Goal: Register for event/course

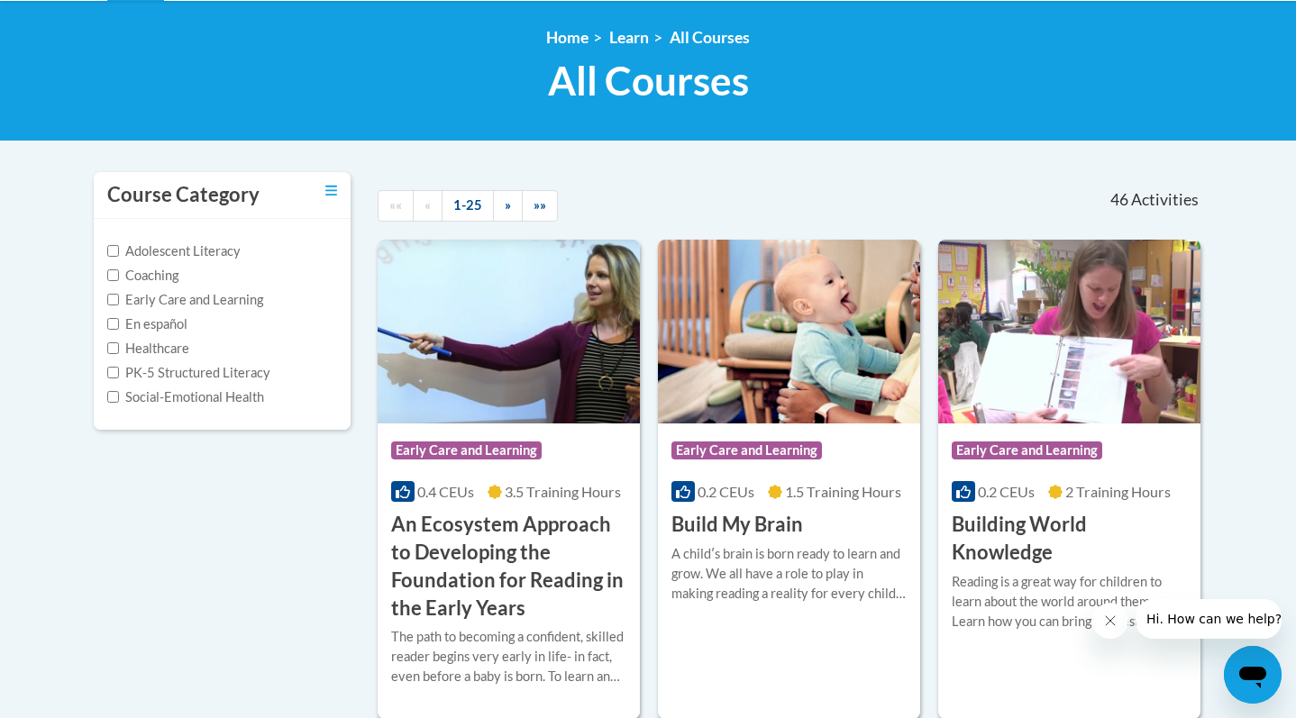
scroll to position [6, 0]
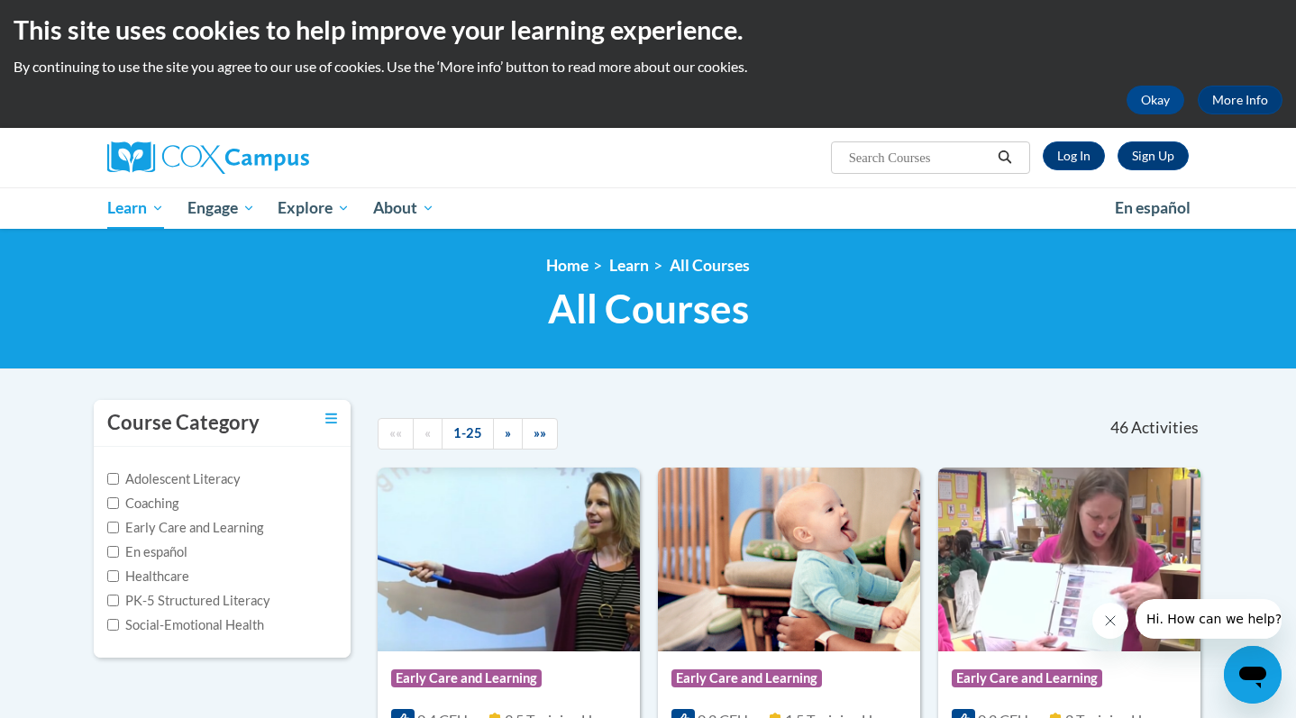
click at [917, 167] on input "Search..." at bounding box center [919, 158] width 144 height 22
type input "systematic"
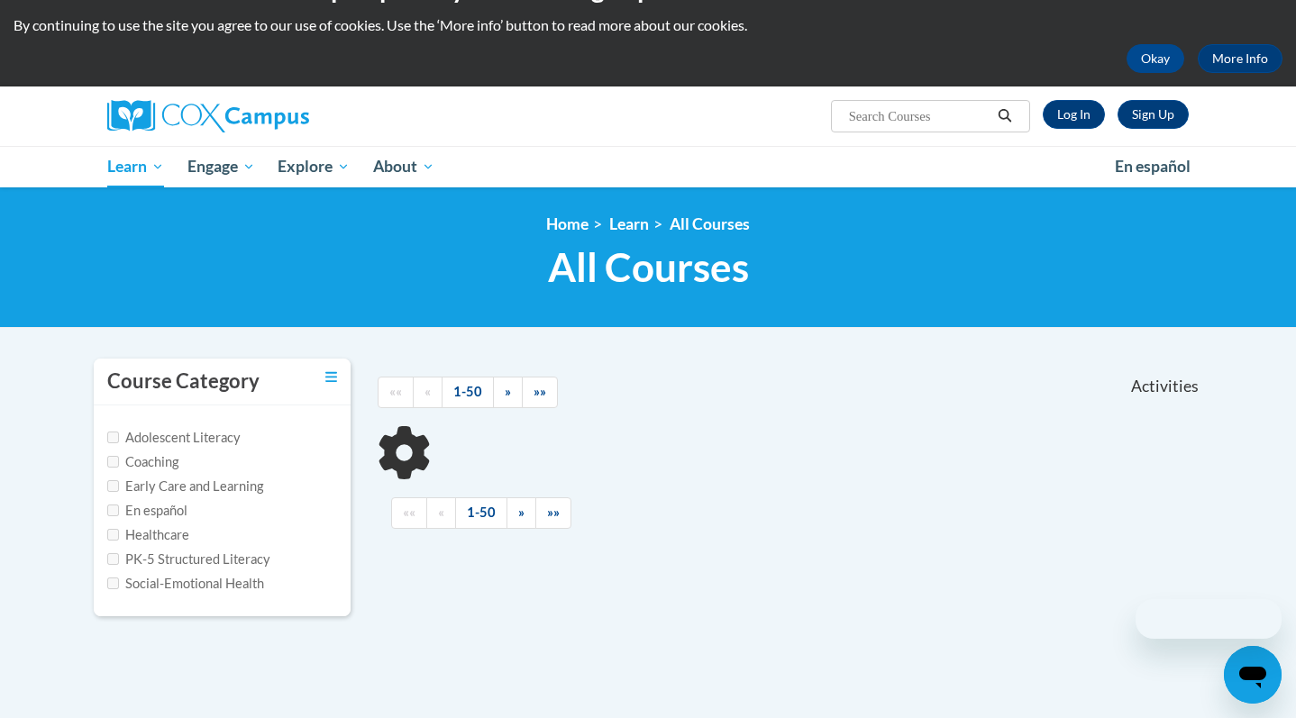
scroll to position [292, 0]
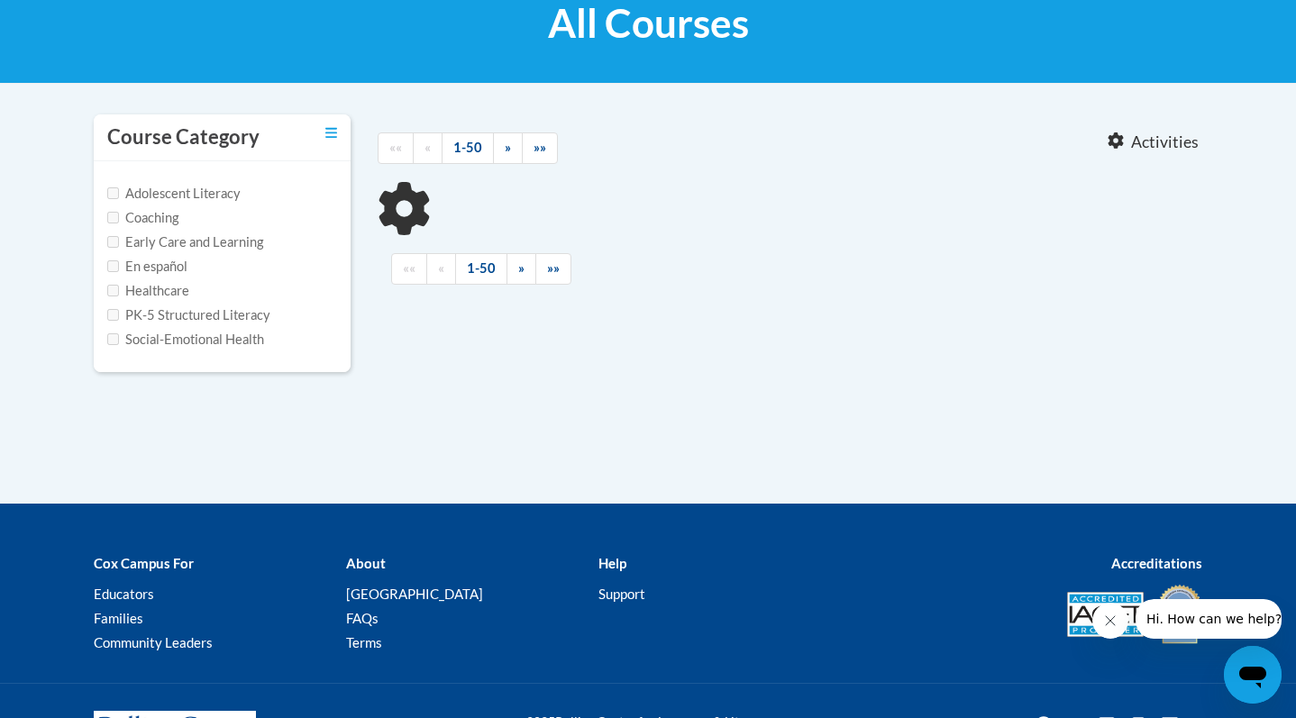
type input "systematic"
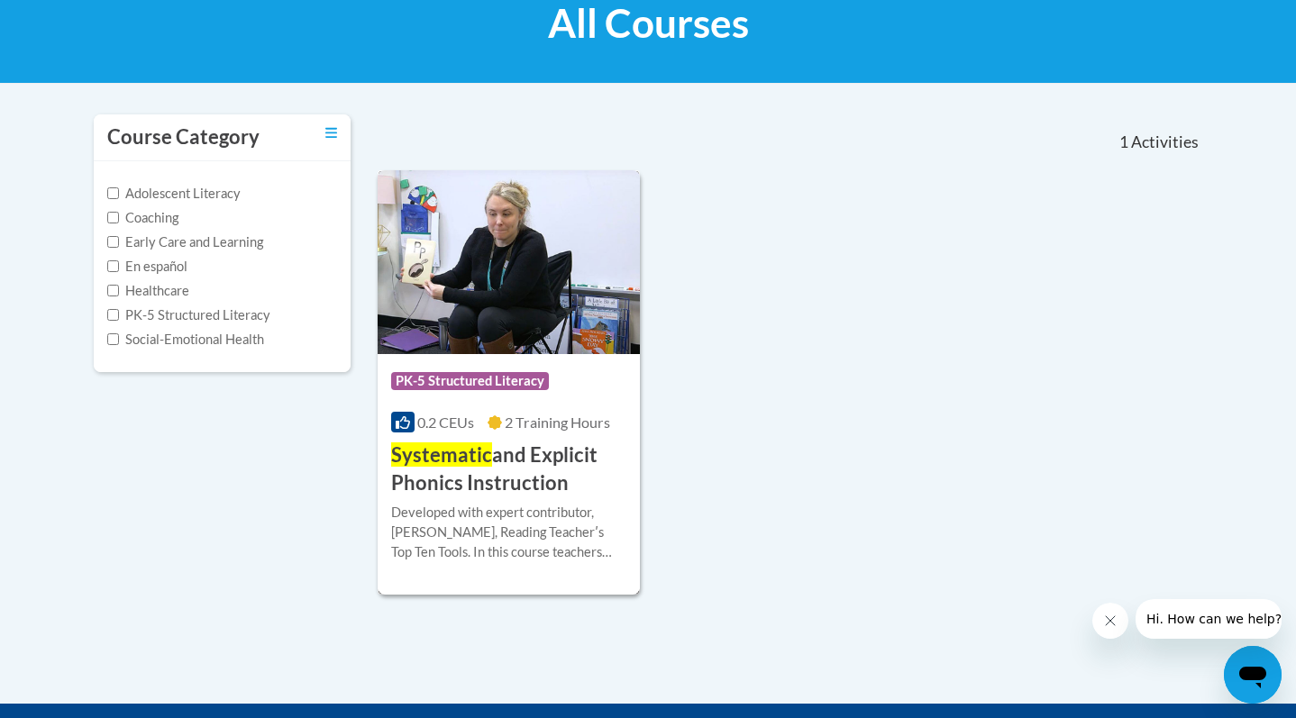
click at [521, 486] on h3 "Systematic and Explicit Phonics Instruction" at bounding box center [508, 470] width 235 height 56
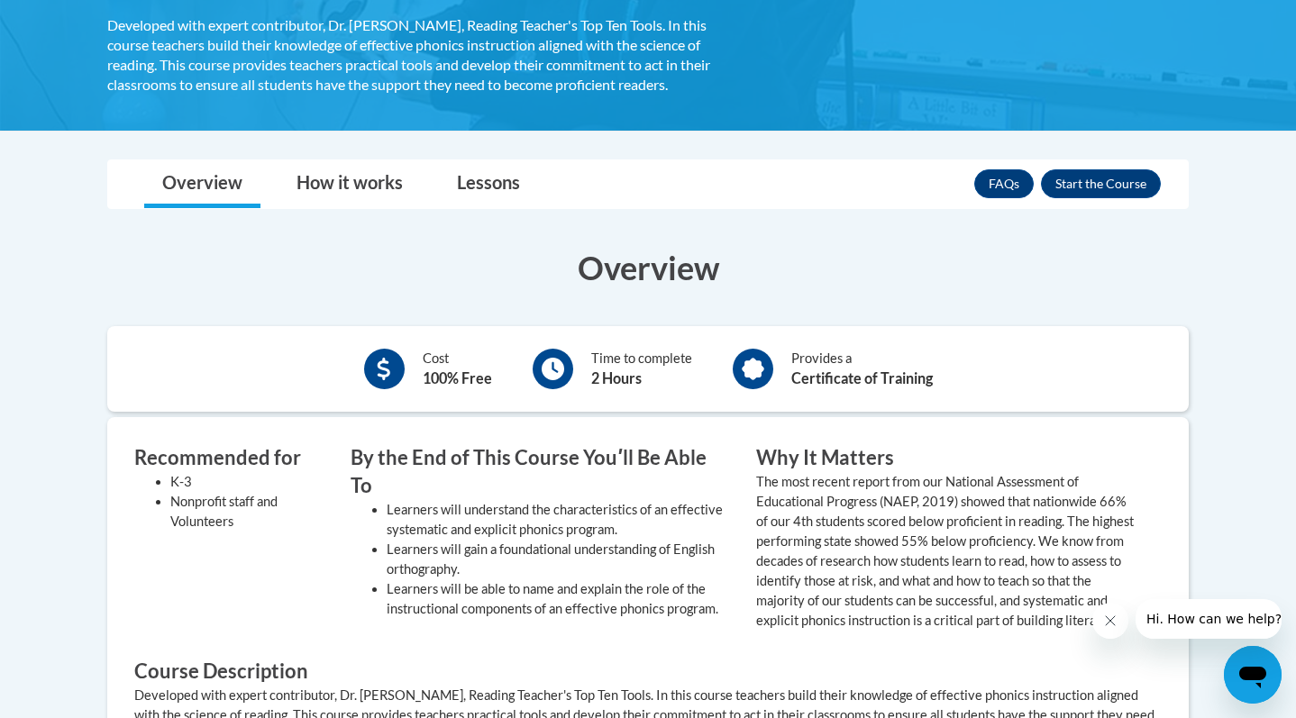
scroll to position [506, 0]
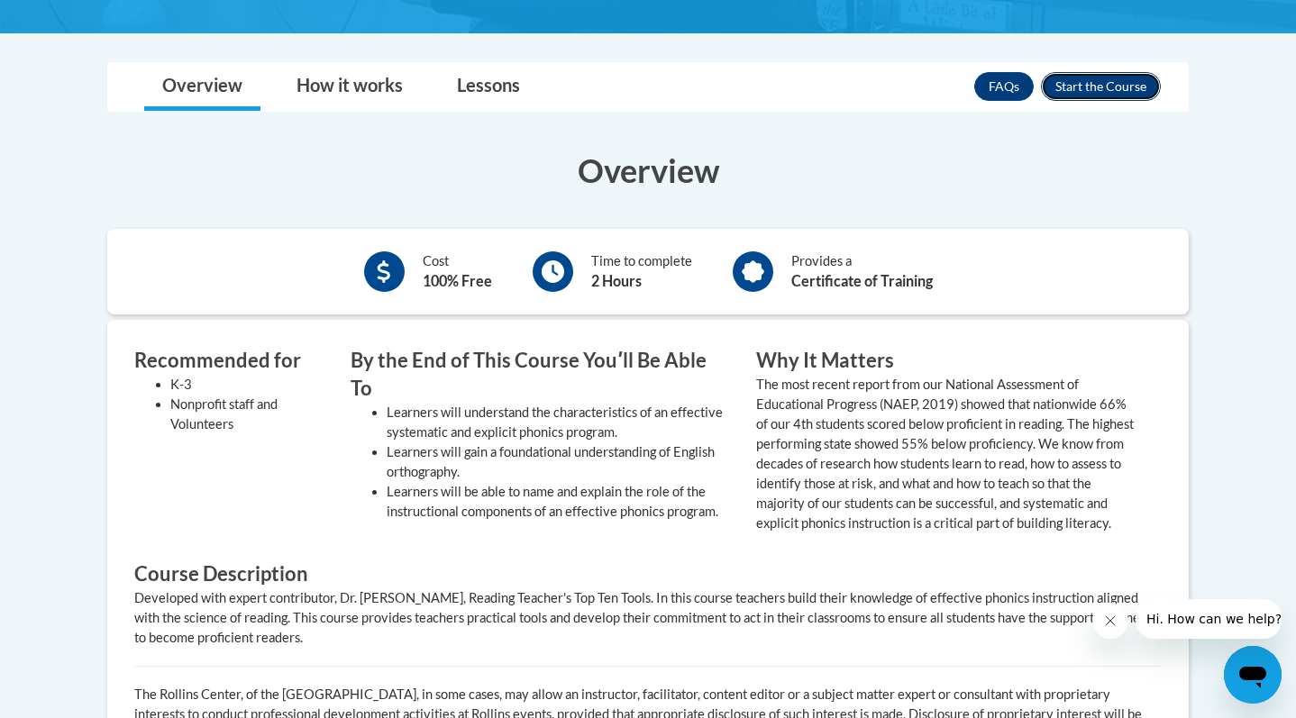
click at [1093, 96] on button "Enroll" at bounding box center [1101, 86] width 120 height 29
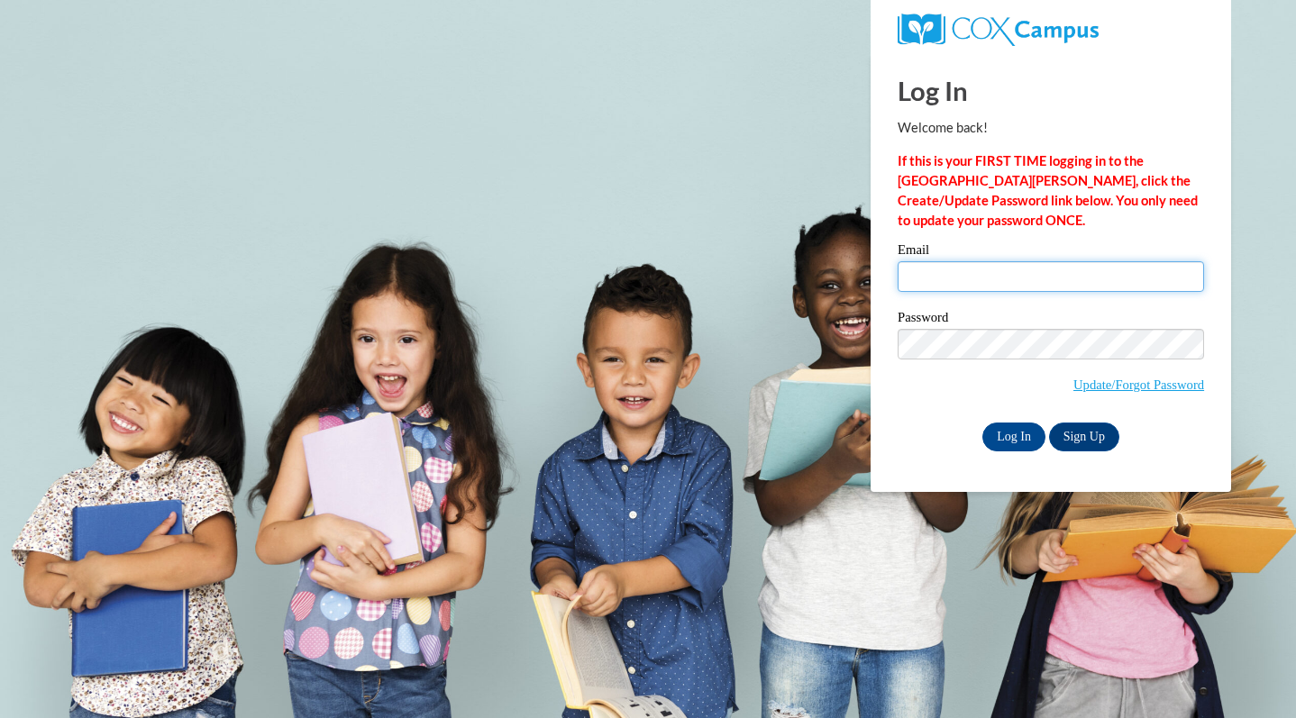
click at [1017, 286] on input "Email" at bounding box center [1051, 276] width 306 height 31
type input "ornelasangelbolivar@gmail.com"
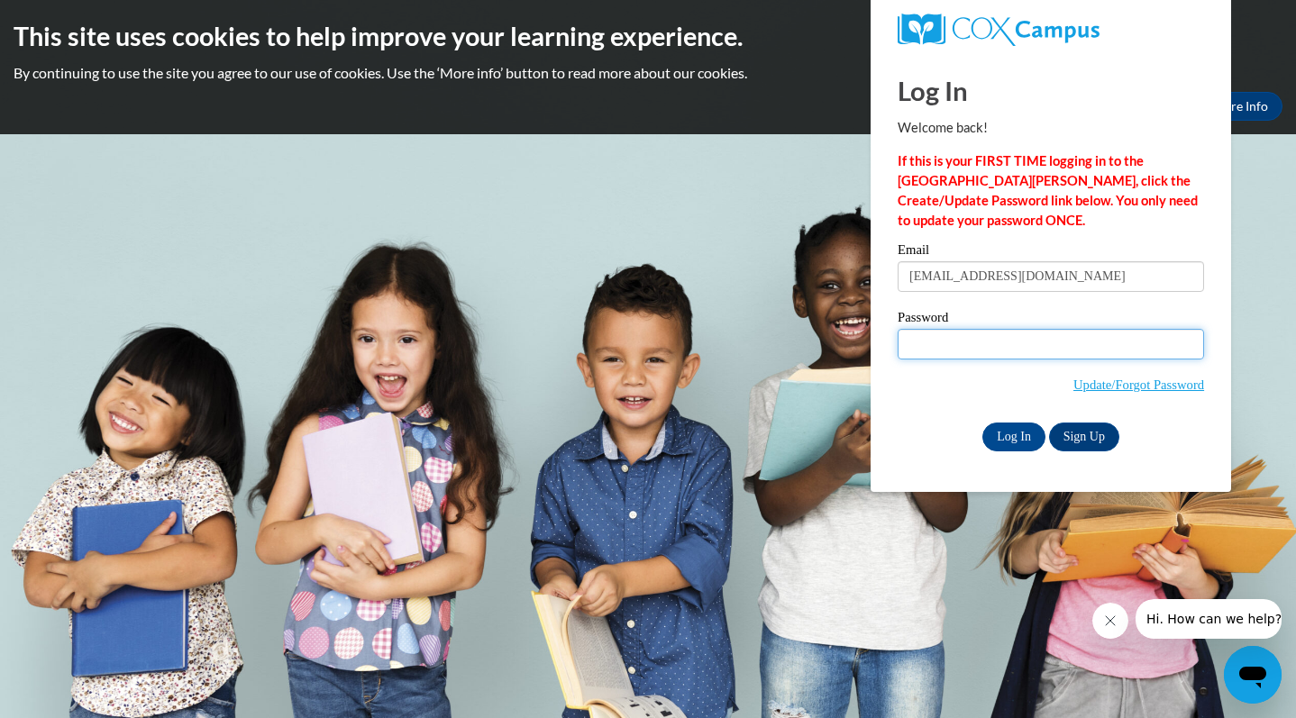
click at [982, 423] on input "Log In" at bounding box center [1013, 437] width 63 height 29
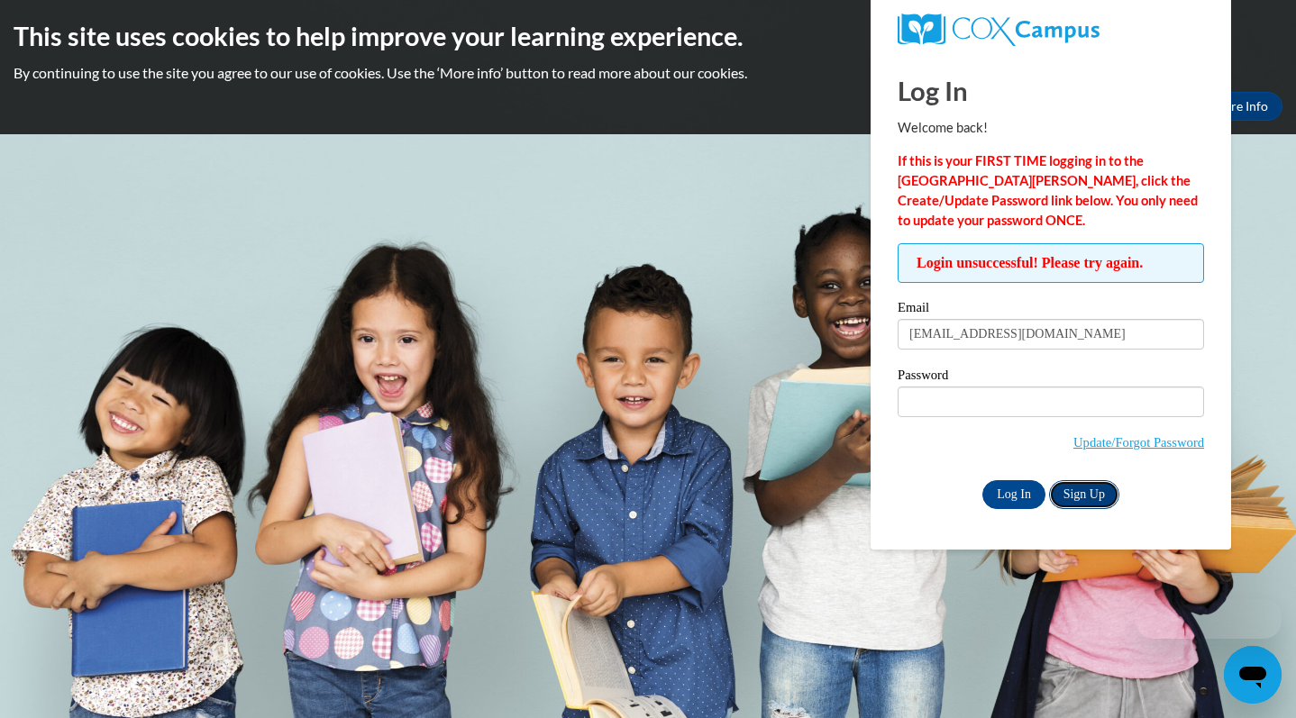
click at [1069, 485] on link "Sign Up" at bounding box center [1084, 494] width 70 height 29
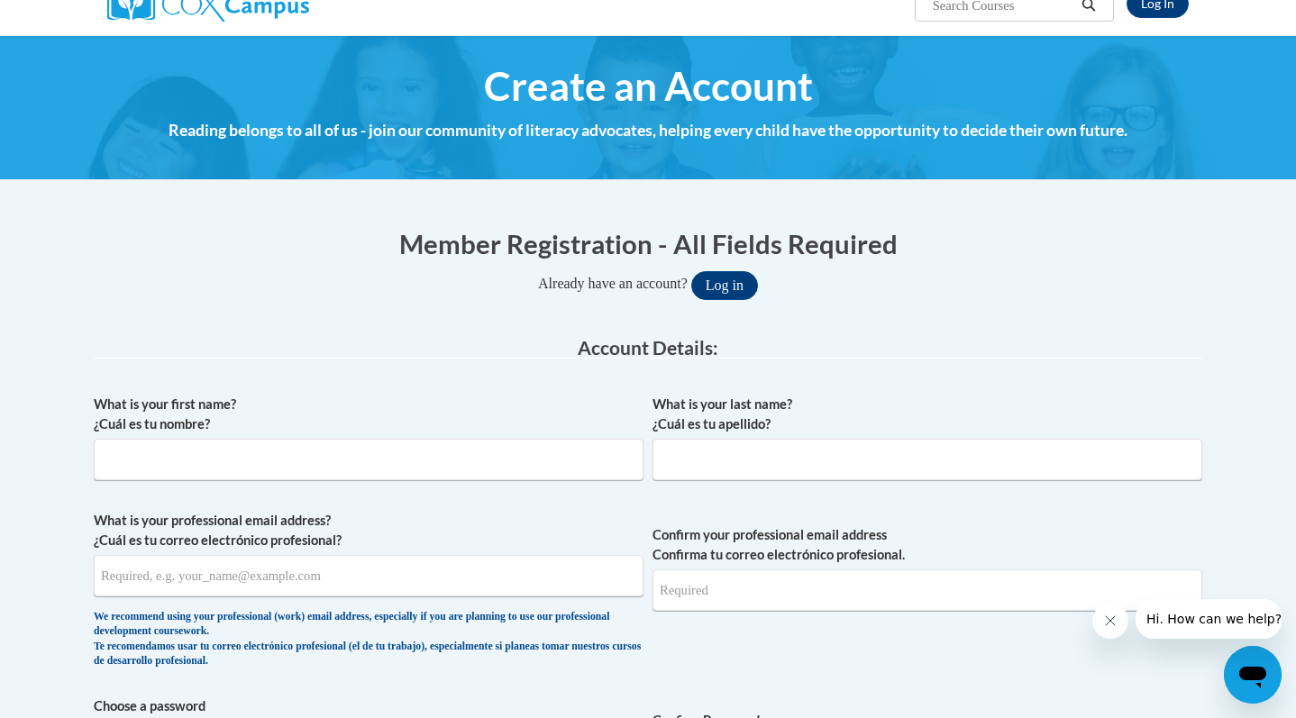
scroll to position [283, 0]
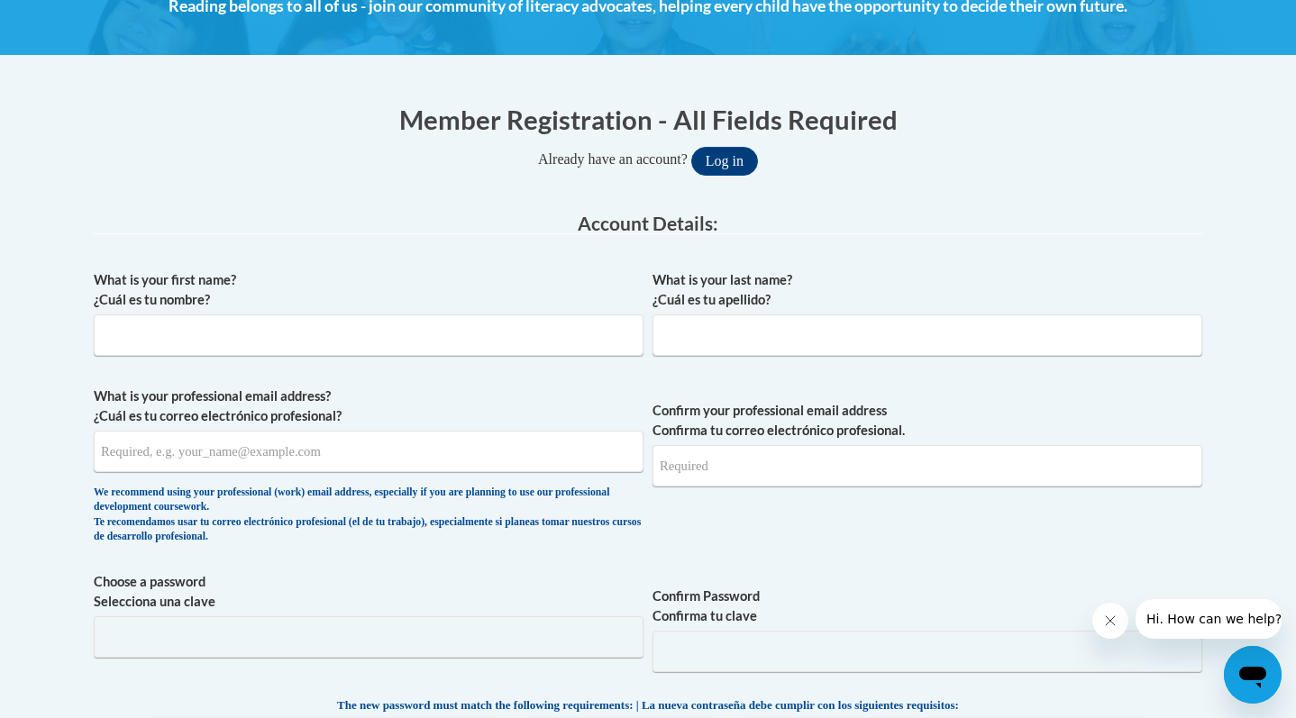
click at [463, 288] on label "What is your first name? ¿Cuál es tu nombre?" at bounding box center [369, 290] width 550 height 40
click at [463, 314] on input "What is your first name? ¿Cuál es tu nombre?" at bounding box center [369, 334] width 550 height 41
click at [451, 316] on input "What is your first name? ¿Cuál es tu nombre?" at bounding box center [369, 334] width 550 height 41
type input "Angel"
type input "Ornelas"
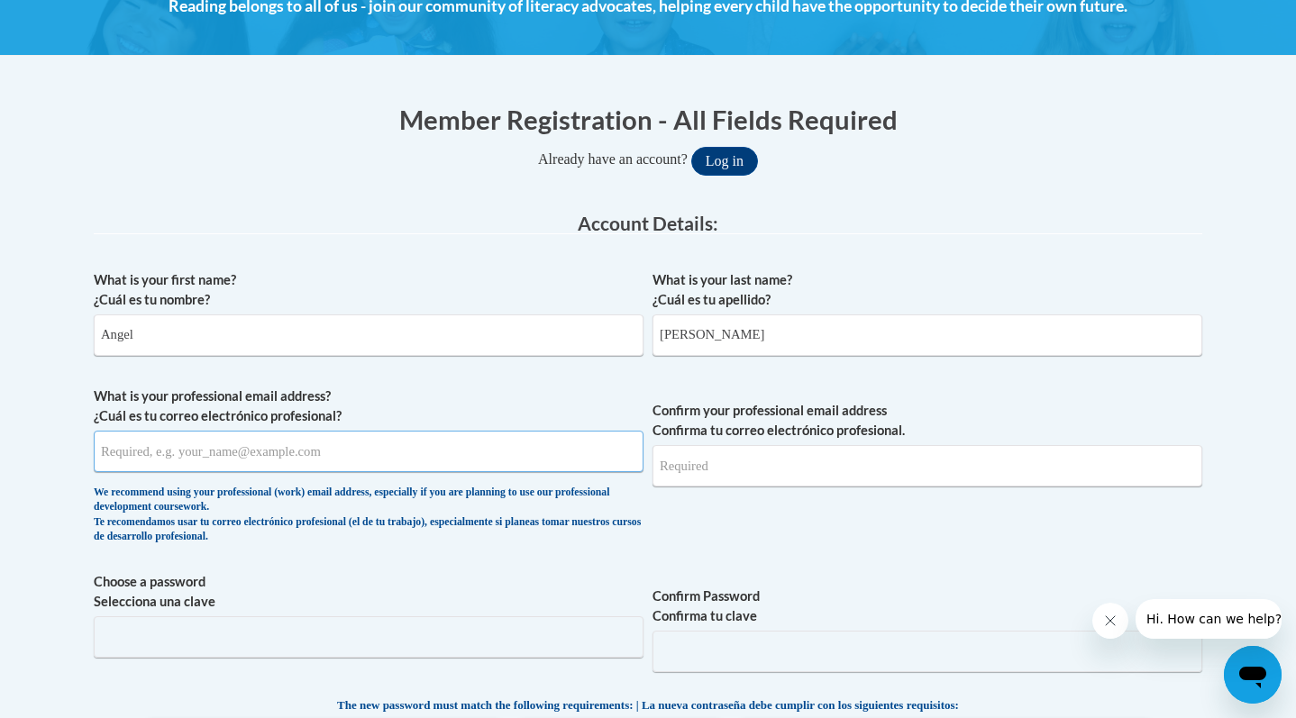
type input "ornelasangelbolivar@gmail.com"
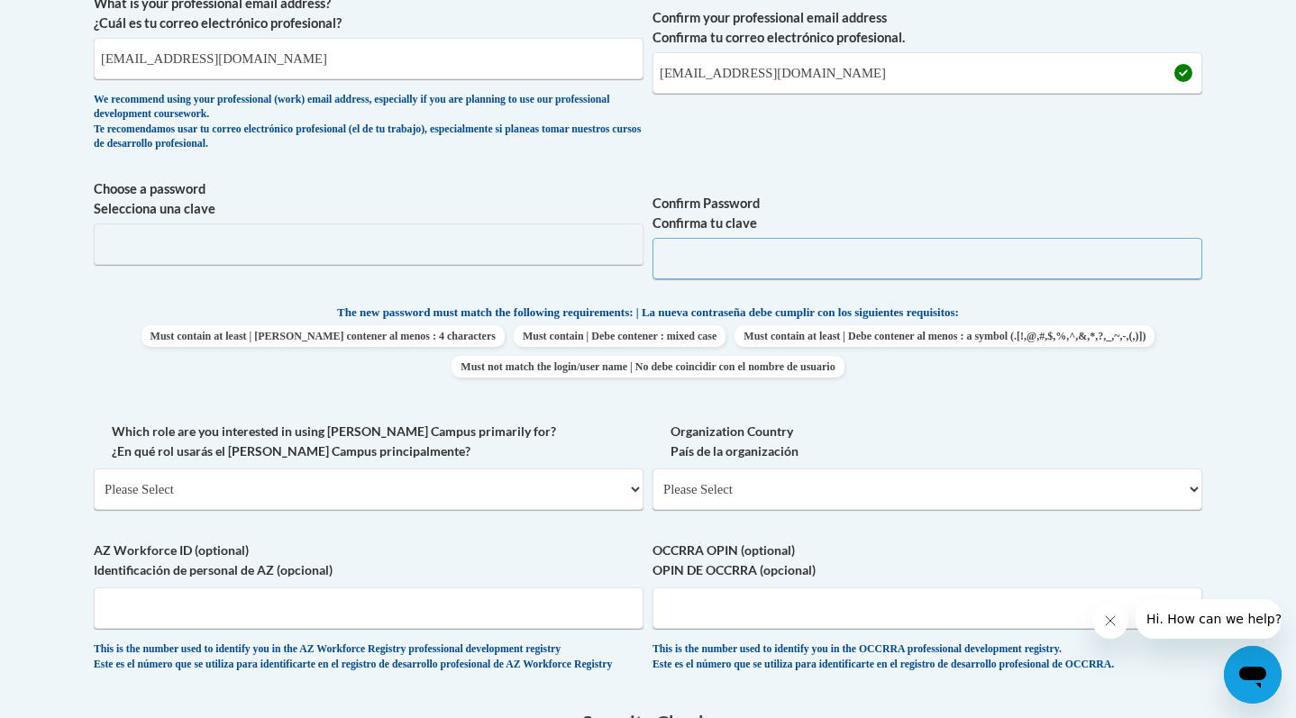
scroll to position [770, 0]
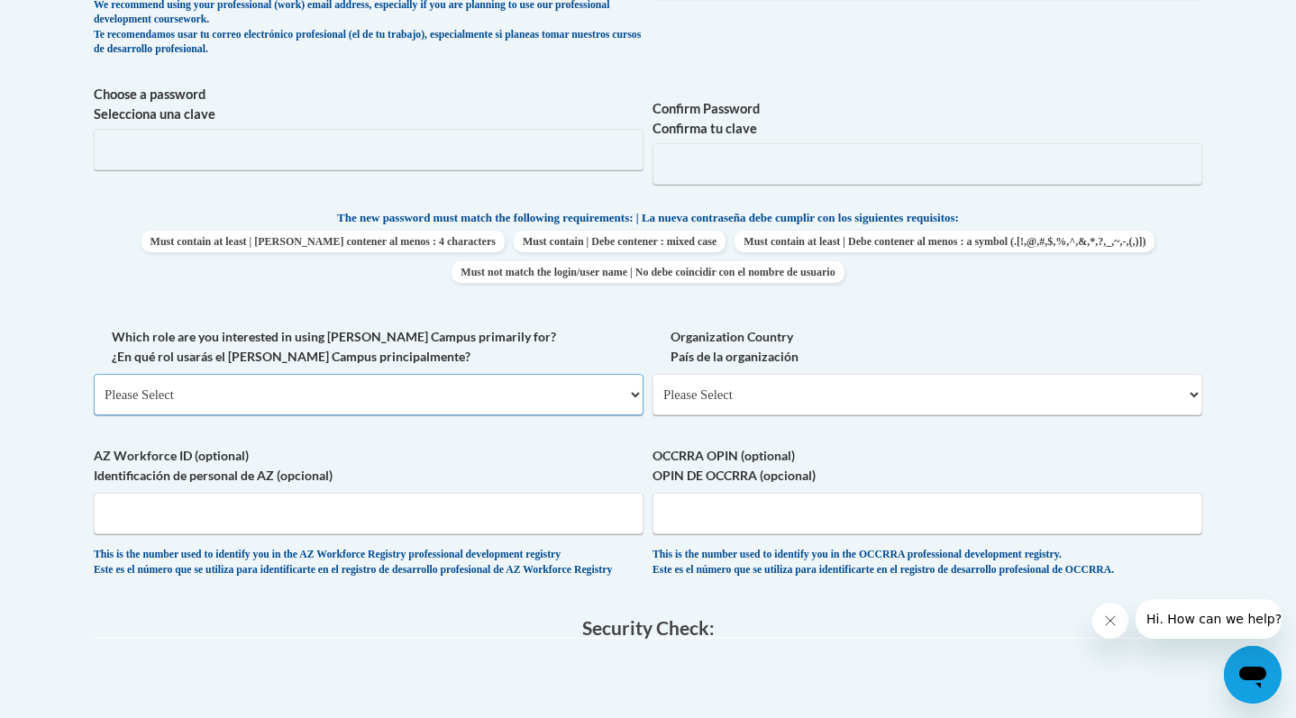
click at [239, 406] on select "Please Select College/University | Colegio/Universidad Community/Nonprofit Part…" at bounding box center [369, 394] width 550 height 41
select select "fbf2d438-af2f-41f8-98f1-81c410e29de3"
click at [94, 374] on select "Please Select College/University | Colegio/Universidad Community/Nonprofit Part…" at bounding box center [369, 394] width 550 height 41
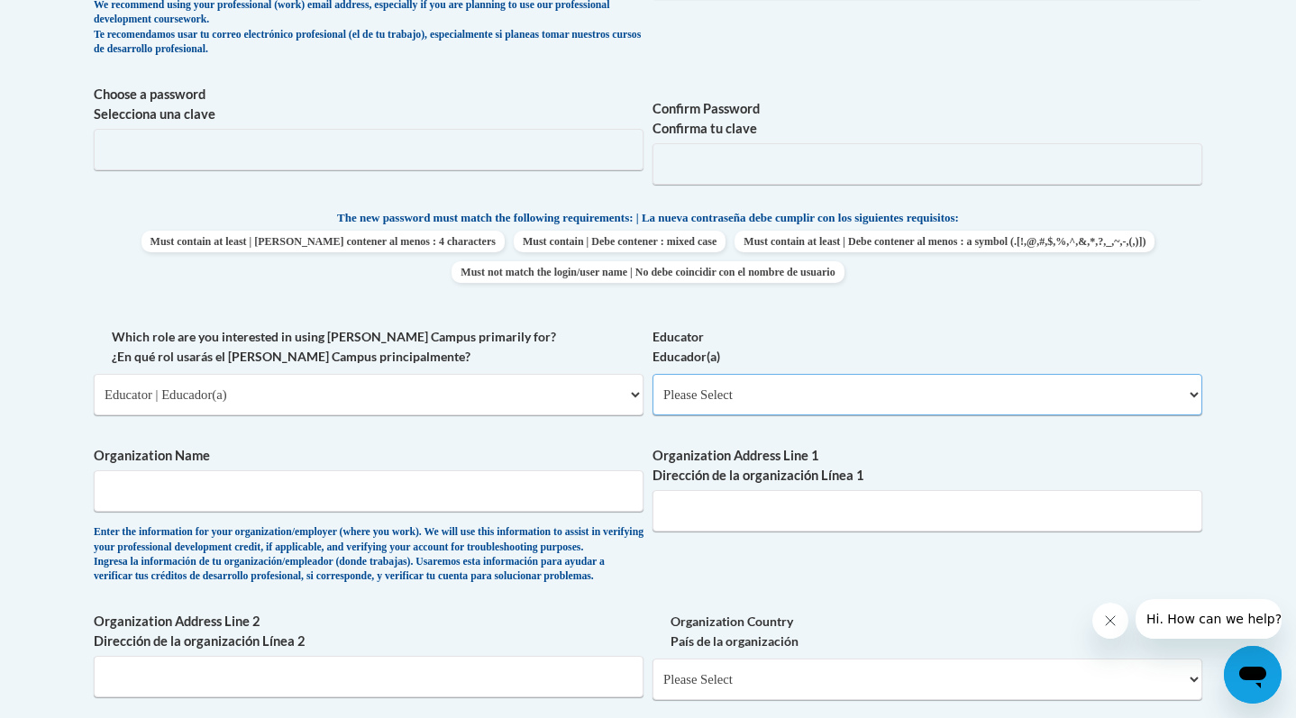
click at [707, 401] on select "Please Select Early Learning/Daycare Teacher/Family Home Care Provider | Maestr…" at bounding box center [927, 394] width 550 height 41
select select "d5fdb05a-b36c-4d60-97fa-9afceda7e903"
click at [652, 374] on select "Please Select Early Learning/Daycare Teacher/Family Home Care Provider | Maestr…" at bounding box center [927, 394] width 550 height 41
click at [455, 488] on input "Organization Name" at bounding box center [369, 490] width 550 height 41
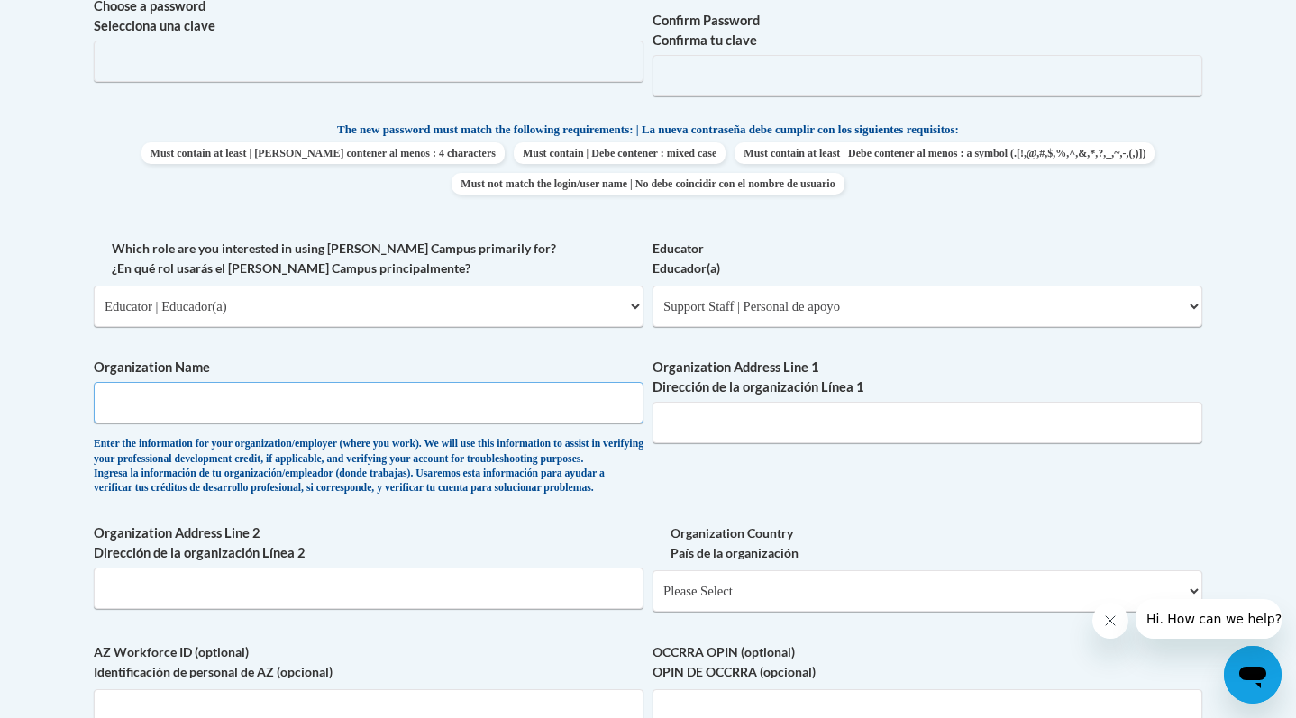
scroll to position [867, 0]
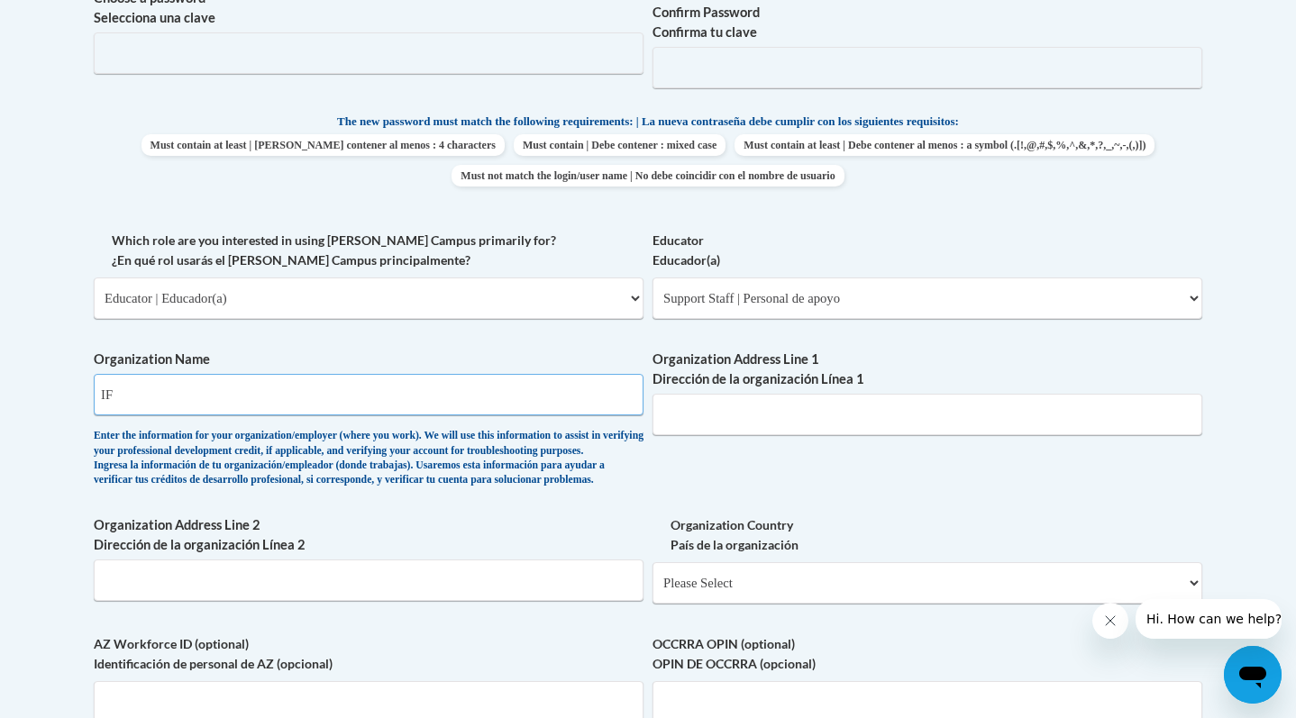
type input "I"
type input "Teach for America"
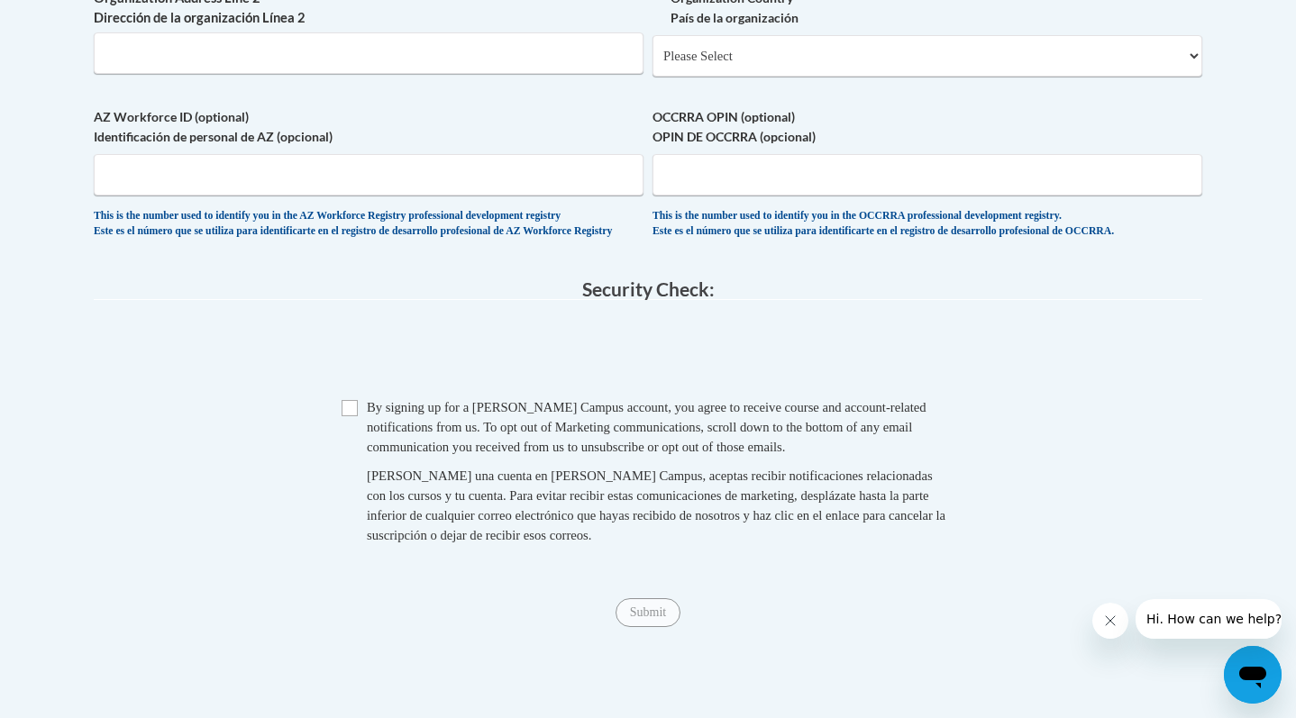
scroll to position [1395, 0]
click at [436, 453] on span "By signing up for a Cox Campus account, you agree to receive course and account…" at bounding box center [647, 426] width 560 height 54
click at [342, 442] on span "Checkbox By signing up for a Cox Campus account, you agree to receive course an…" at bounding box center [648, 479] width 613 height 166
click at [344, 415] on input "Checkbox" at bounding box center [350, 407] width 16 height 16
checkbox input "true"
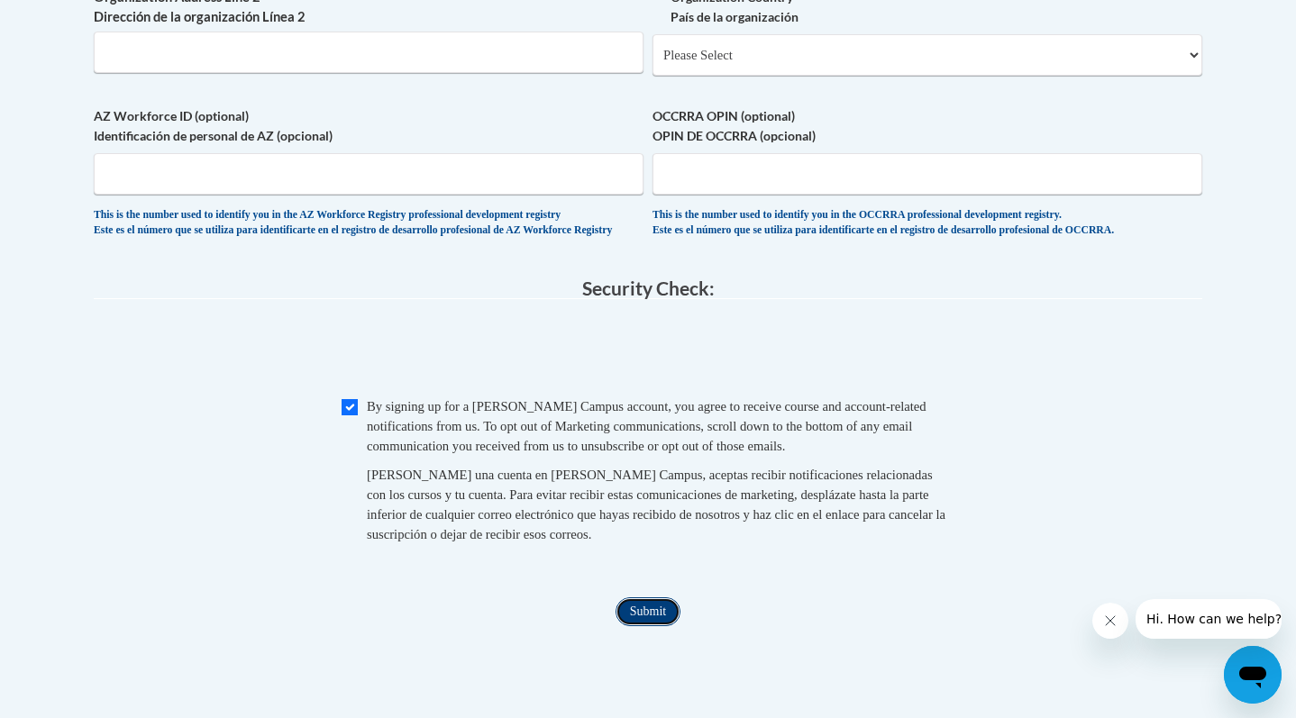
click at [645, 626] on input "Submit" at bounding box center [647, 611] width 65 height 29
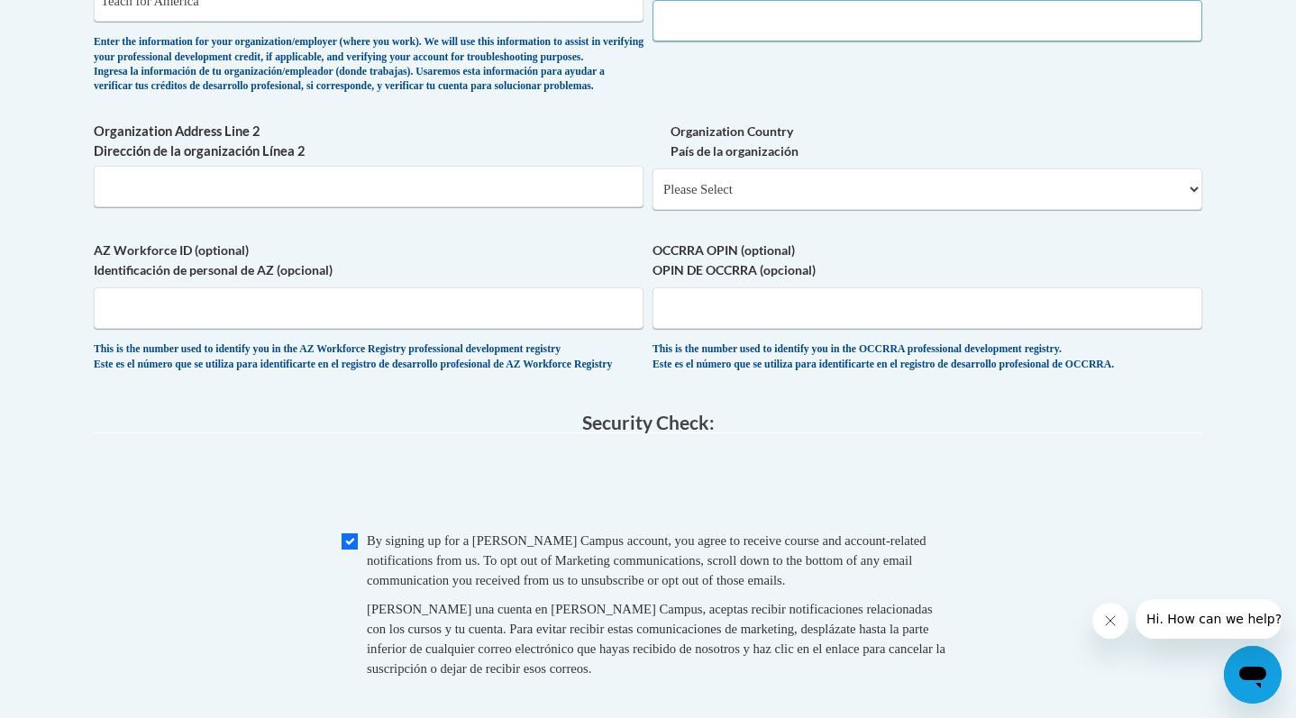
scroll to position [1069, 0]
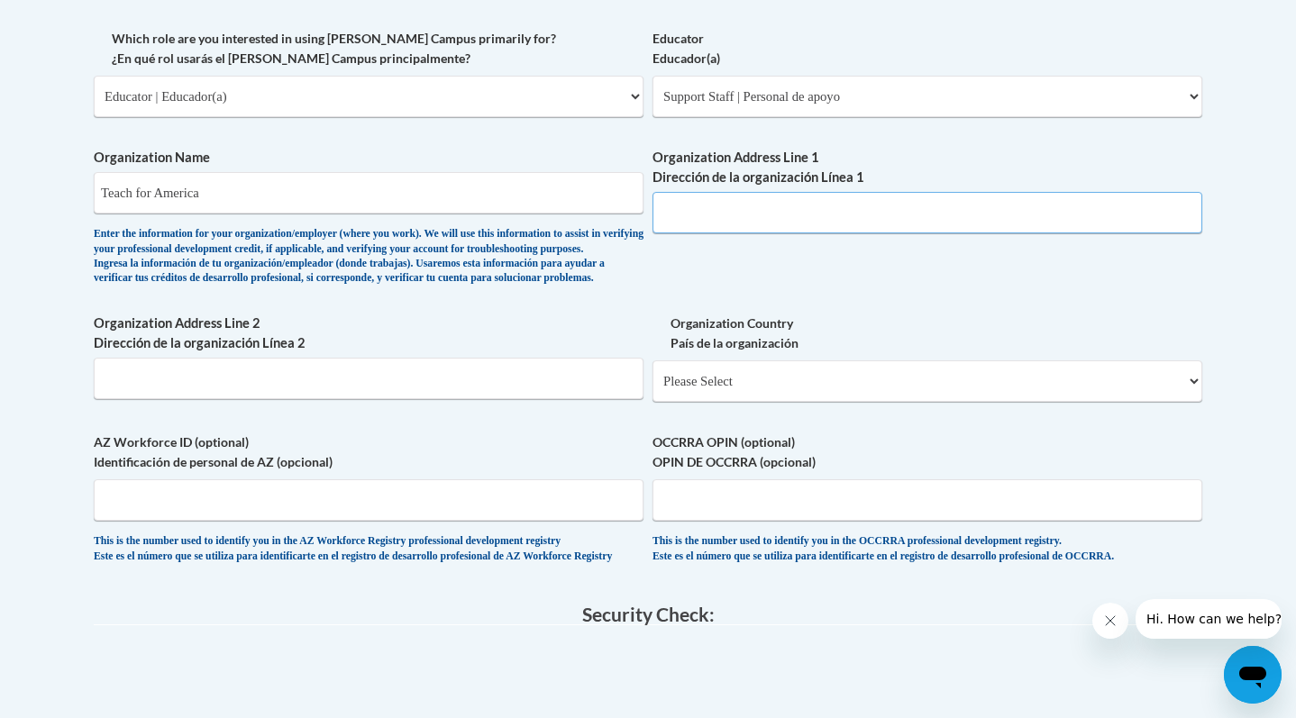
click at [745, 216] on input "Organization Address Line 1 Dirección de la organización Línea 1" at bounding box center [927, 212] width 550 height 41
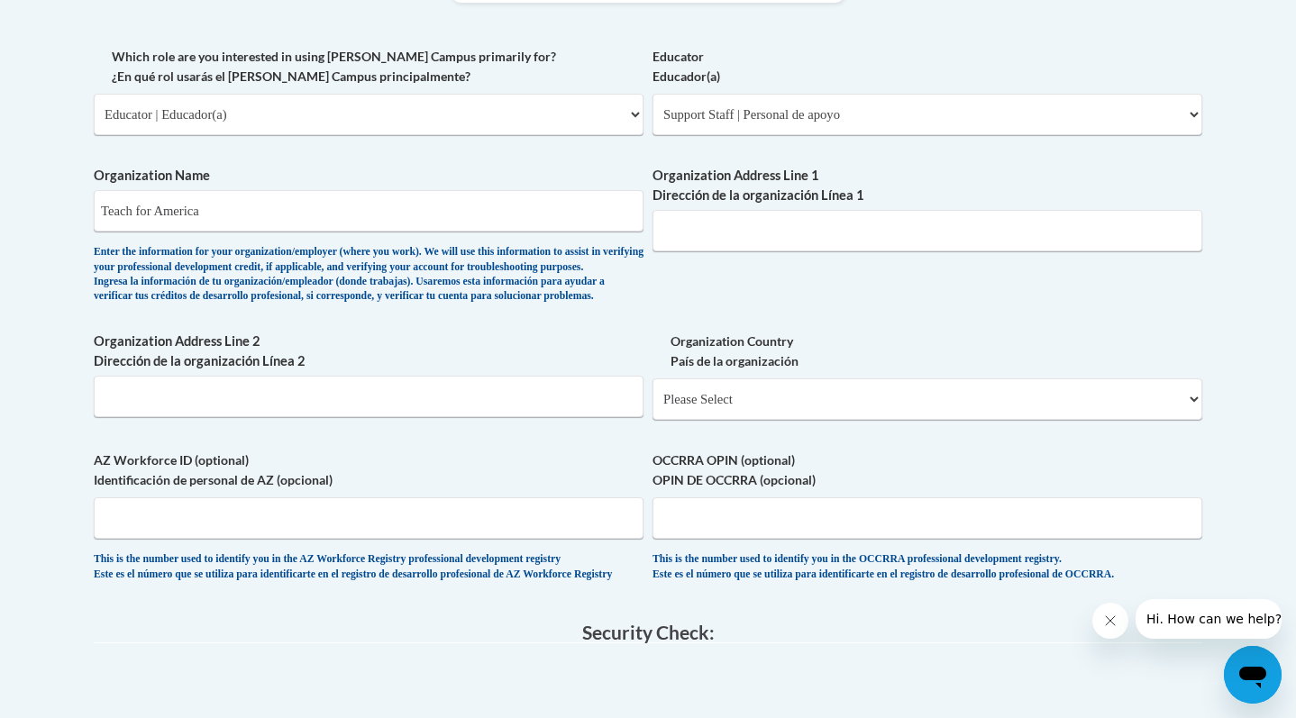
scroll to position [1050, 0]
click at [708, 234] on input "Organization Address Line 1 Dirección de la organización Línea 1" at bounding box center [927, 231] width 550 height 41
paste input "25 Broadway 12th floor"
click at [780, 232] on input "25 Broadway 12th floor" at bounding box center [927, 231] width 550 height 41
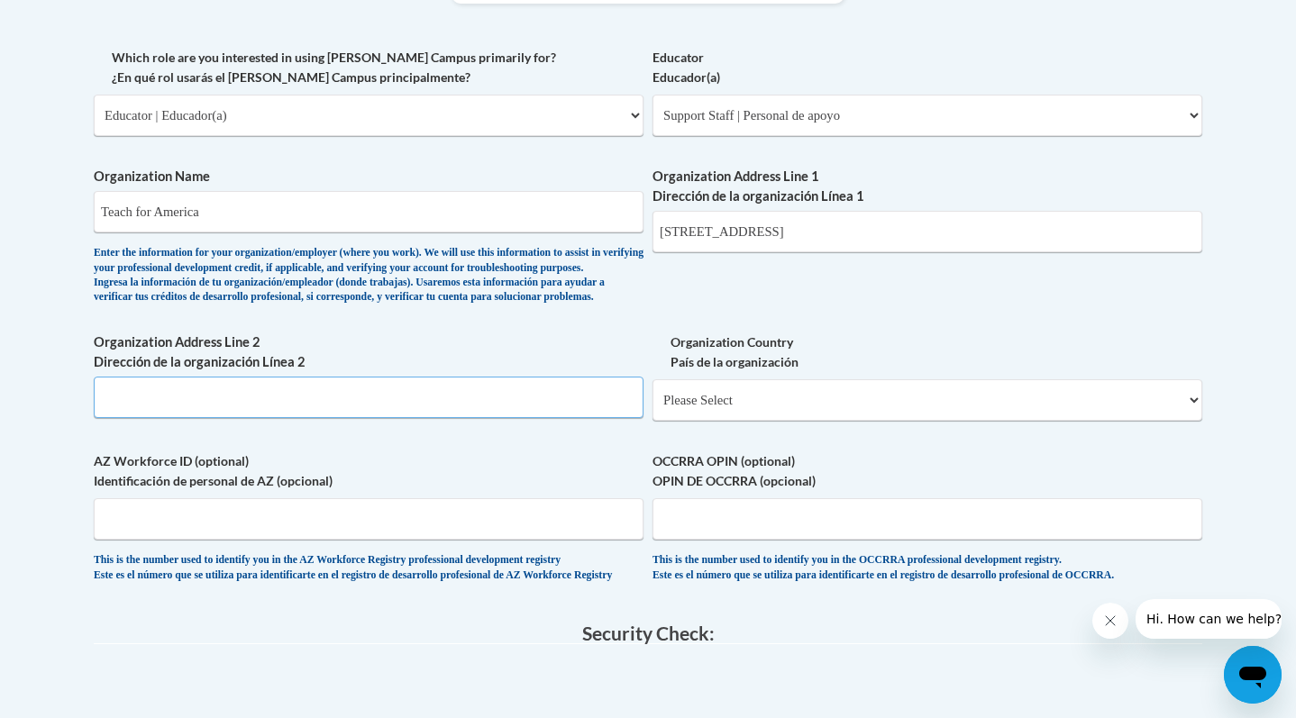
click at [263, 418] on input "Organization Address Line 2 Dirección de la organización Línea 2" at bounding box center [369, 397] width 550 height 41
drag, startPoint x: 743, startPoint y: 237, endPoint x: 857, endPoint y: 237, distance: 114.4
click at [857, 237] on input "25 Broadway 12th Floor" at bounding box center [927, 231] width 550 height 41
drag, startPoint x: 824, startPoint y: 235, endPoint x: 740, endPoint y: 235, distance: 83.8
click at [740, 235] on input "25 Broadway 12th Floor" at bounding box center [927, 231] width 550 height 41
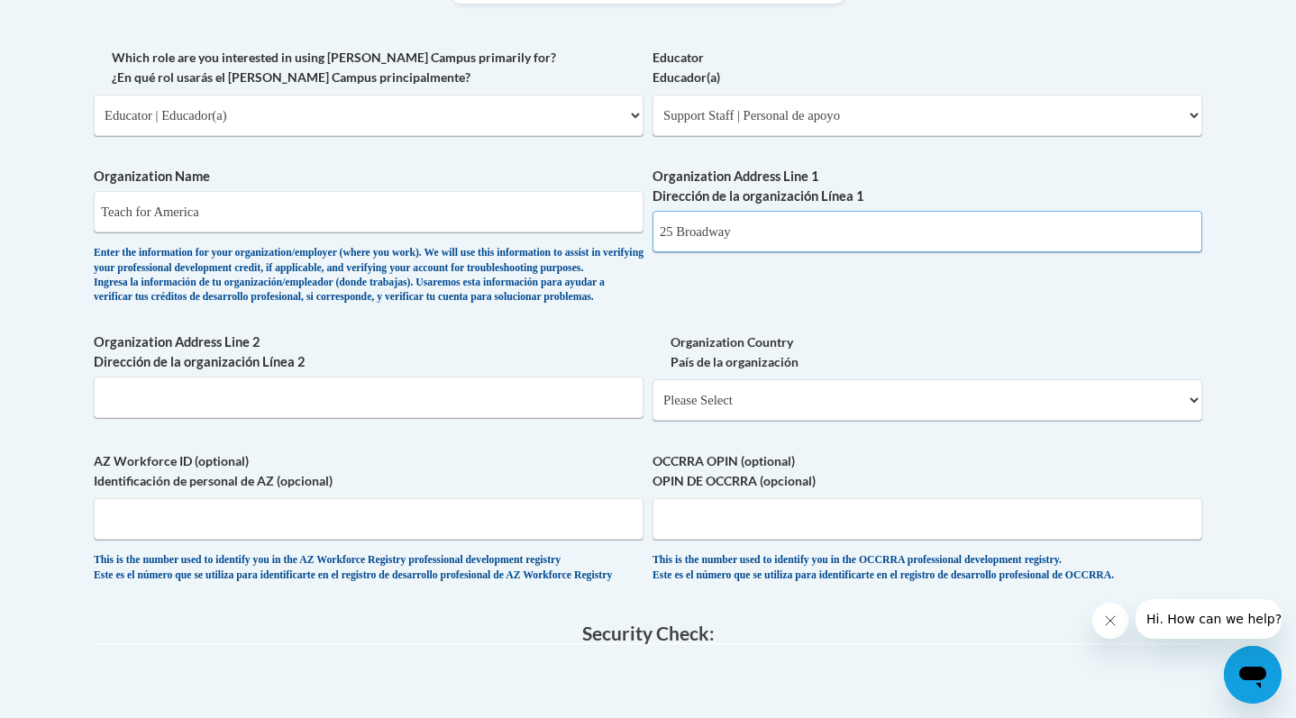
type input "25 Broadway"
paste input "12th Floor"
type input "12th Floor"
select select "ad49bcad-a171-4b2e-b99c-48b446064914"
select select
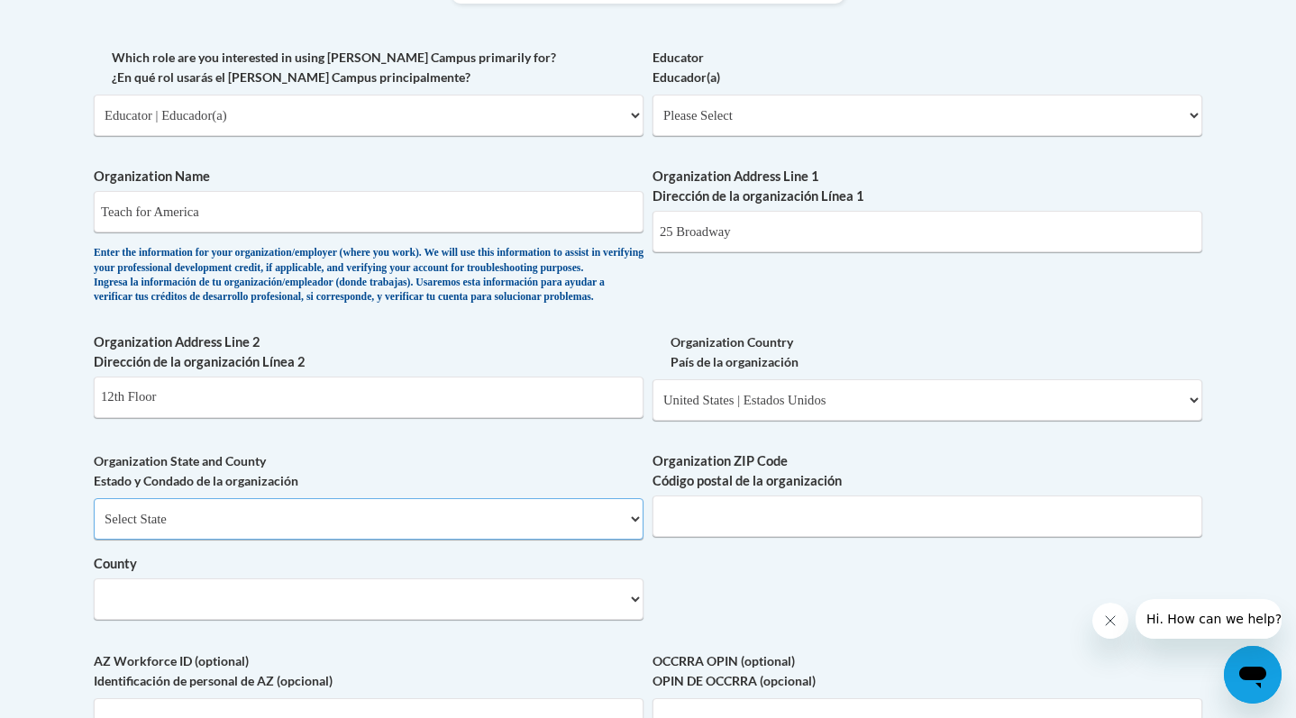
select select "New York"
select select
click at [756, 537] on input "Organization ZIP Code Código postal de la organización" at bounding box center [927, 516] width 550 height 41
paste input "10004"
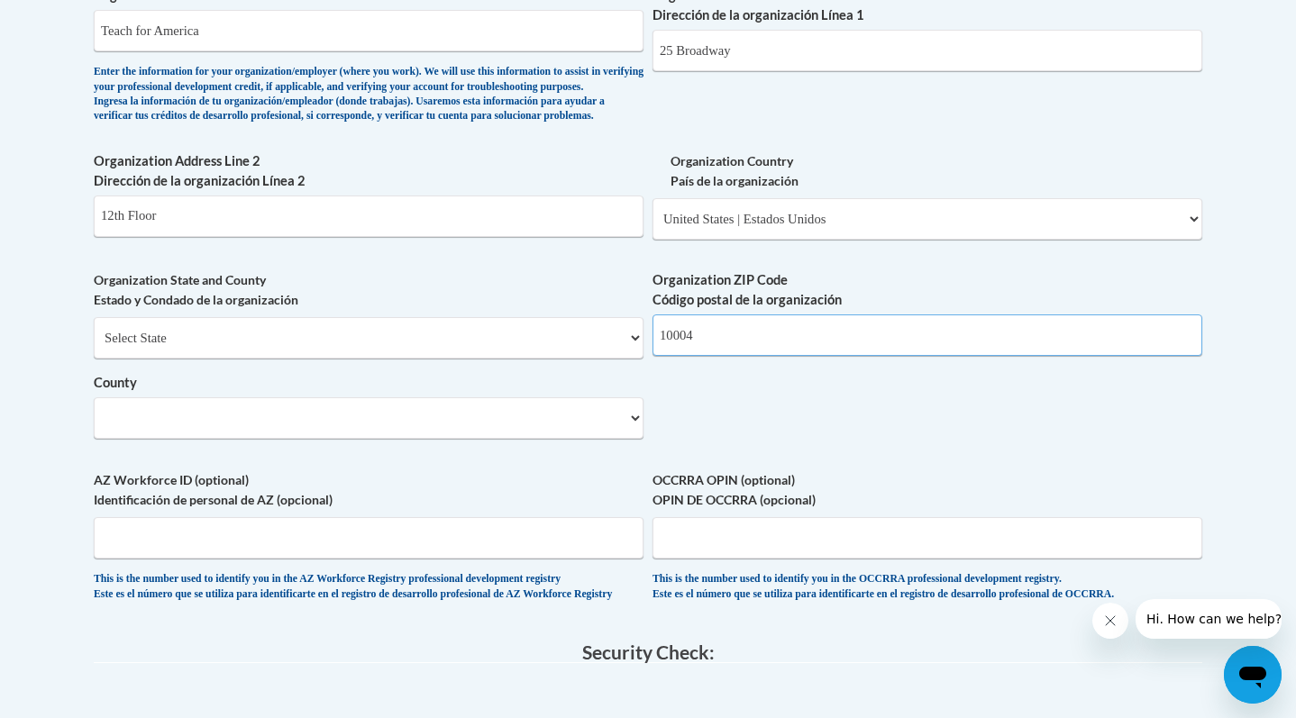
scroll to position [1255, 0]
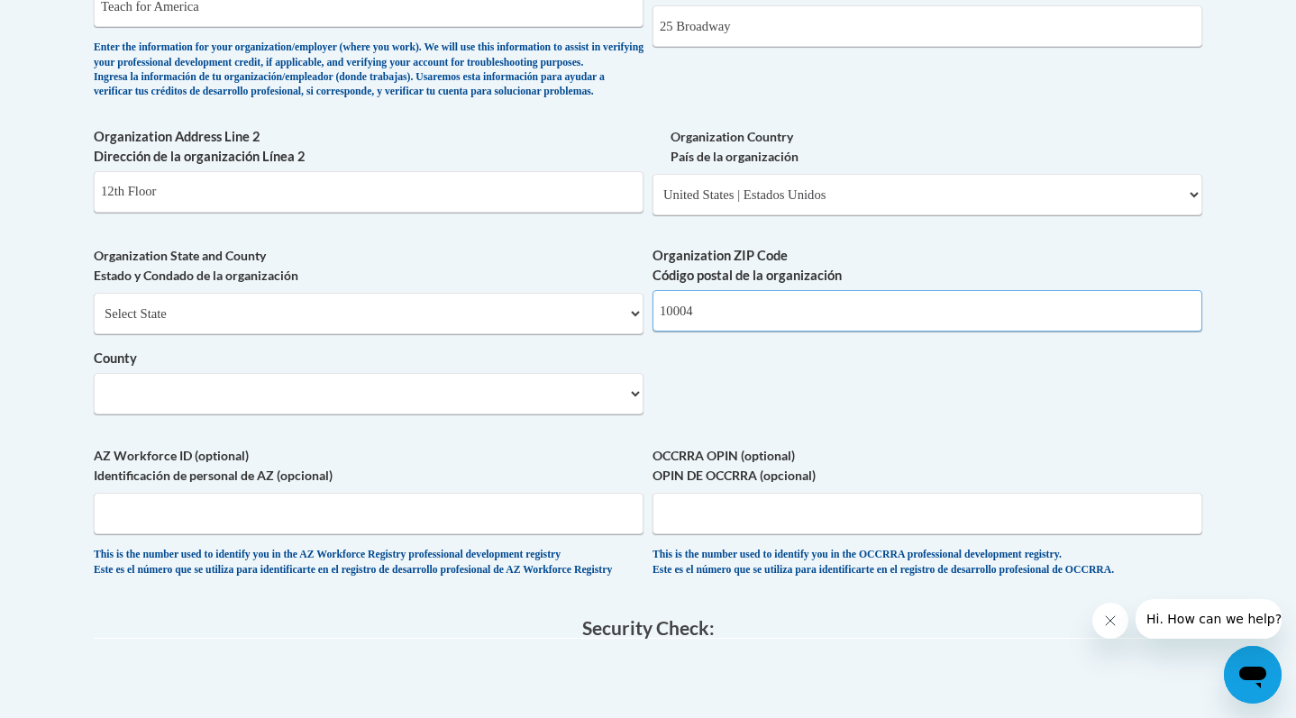
type input "10004"
click at [367, 428] on div "Organization State and County Estado y Condado de la organización Select State …" at bounding box center [369, 337] width 550 height 182
click at [348, 415] on select "Select County Adams Antelope Arthur Banner Blaine Boone Box Butte Boyd Brown Bu…" at bounding box center [369, 393] width 550 height 41
click at [220, 415] on select "Select County Belknap Carroll Cheshire Coos Grafton Hillsborough Merrimack Rock…" at bounding box center [369, 393] width 550 height 41
click at [178, 369] on label "County" at bounding box center [369, 359] width 550 height 20
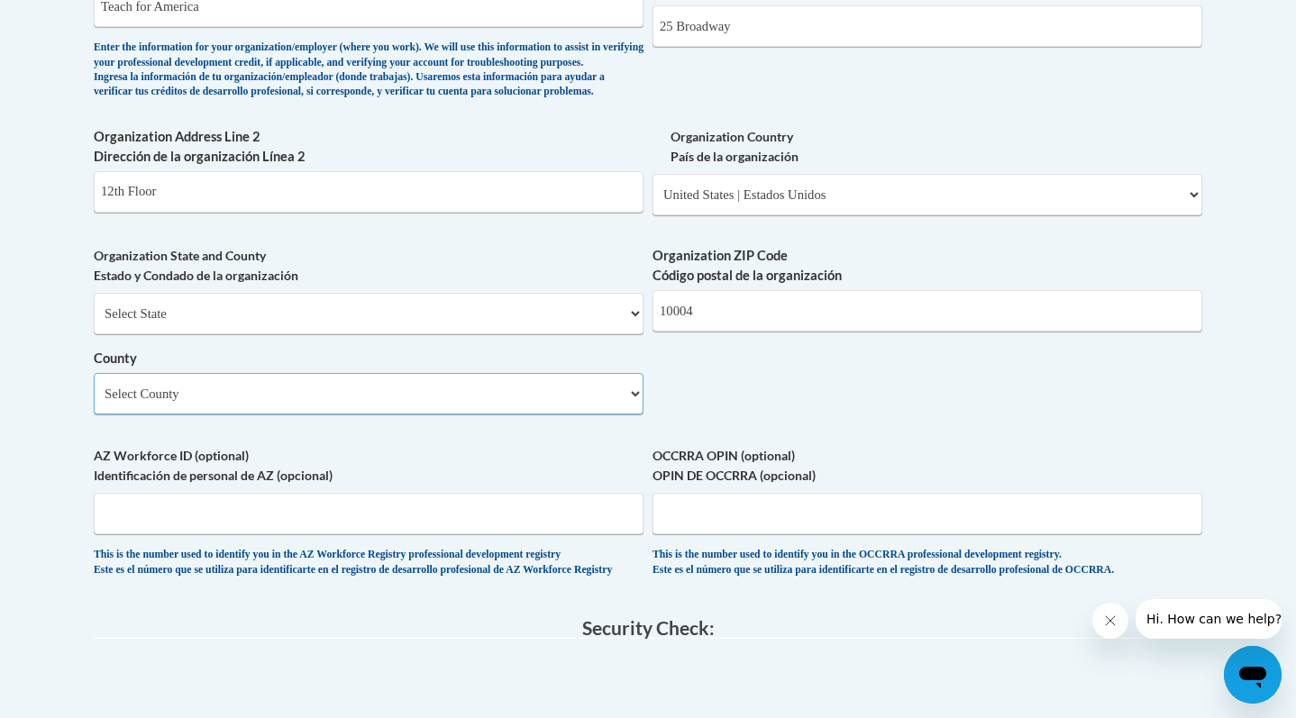
click at [178, 392] on select "Select County Belknap Carroll Cheshire Coos Grafton Hillsborough Merrimack Rock…" at bounding box center [369, 393] width 550 height 41
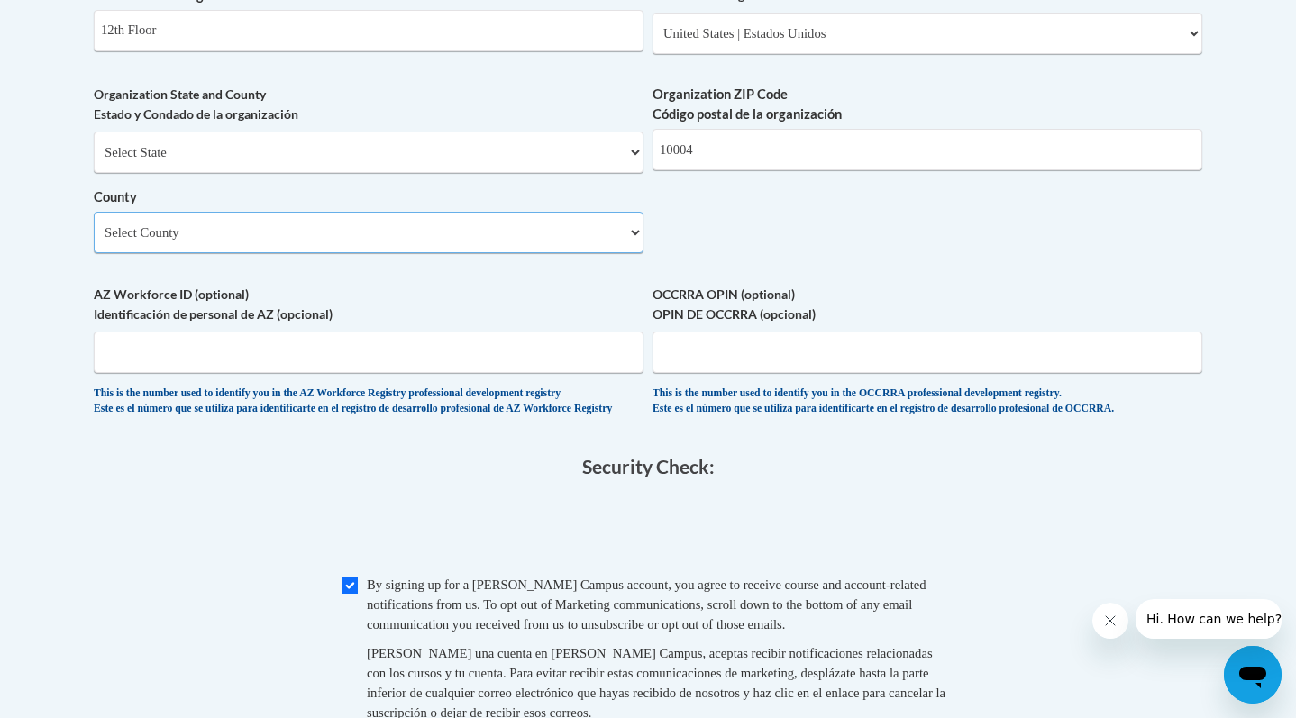
scroll to position [1610, 0]
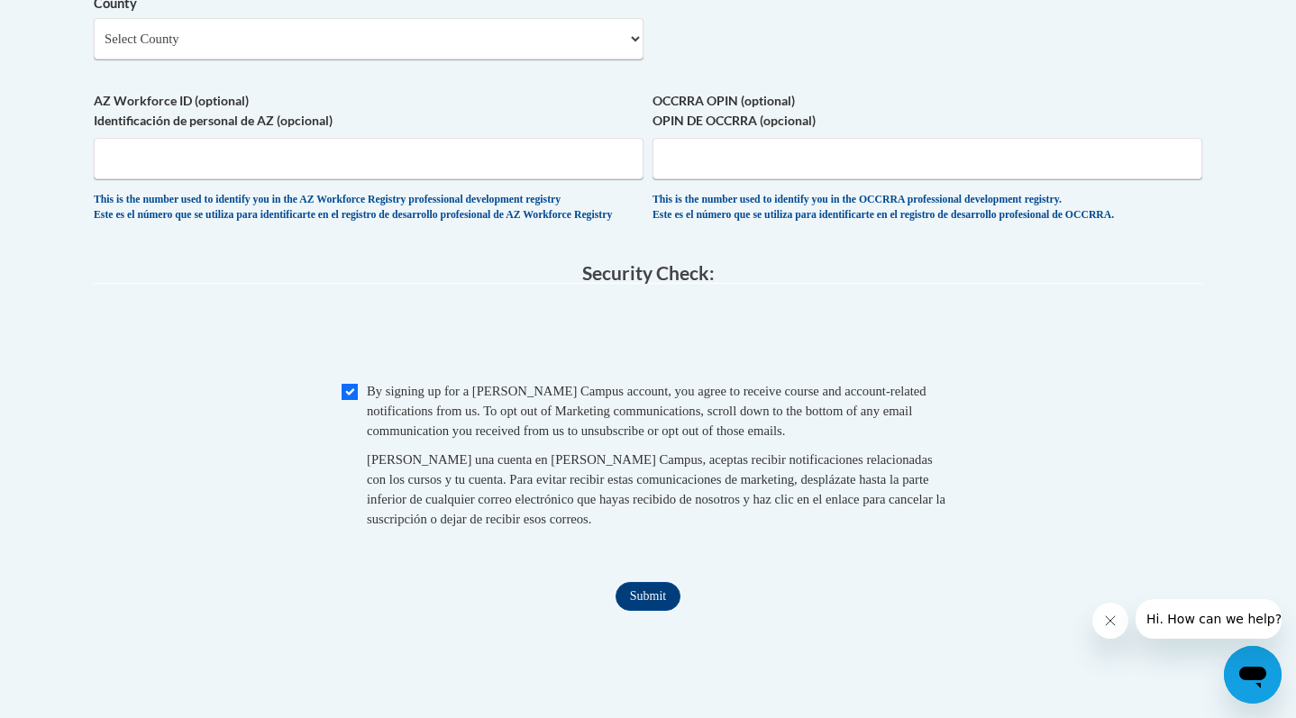
click at [657, 611] on input "Submit" at bounding box center [647, 596] width 65 height 29
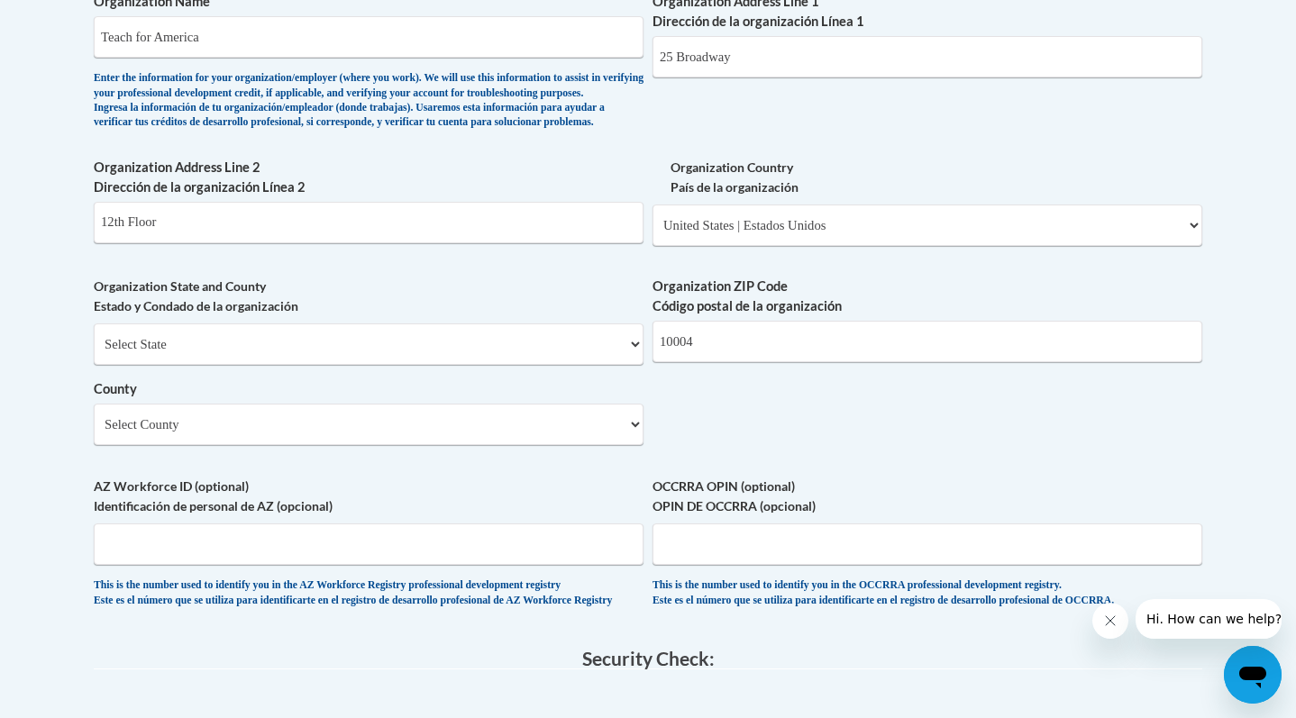
scroll to position [1025, 0]
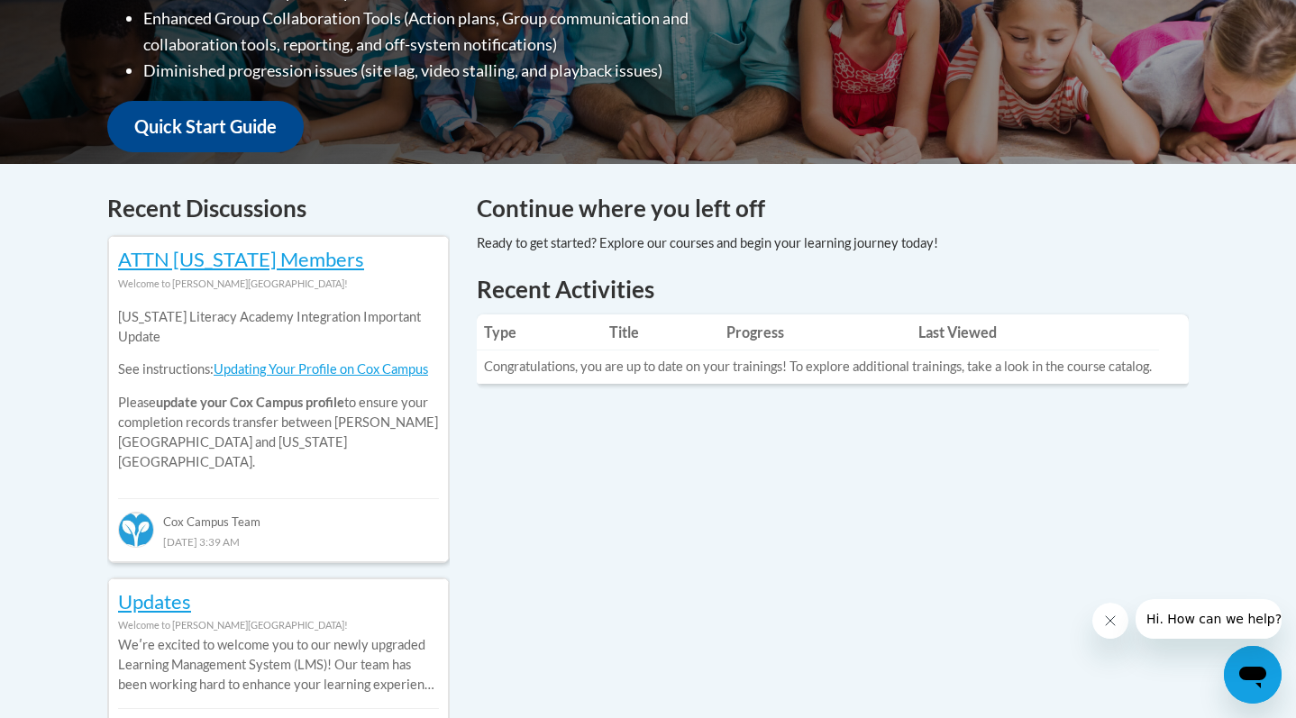
scroll to position [628, 0]
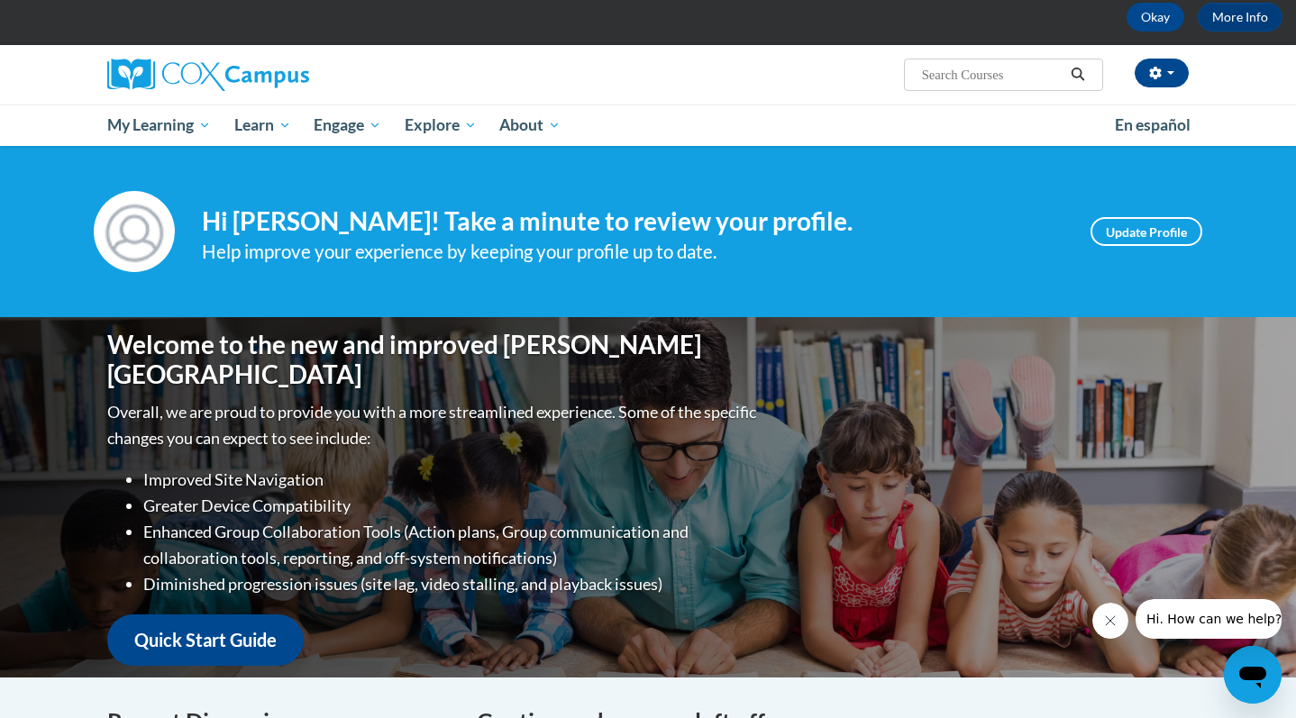
scroll to position [0, 0]
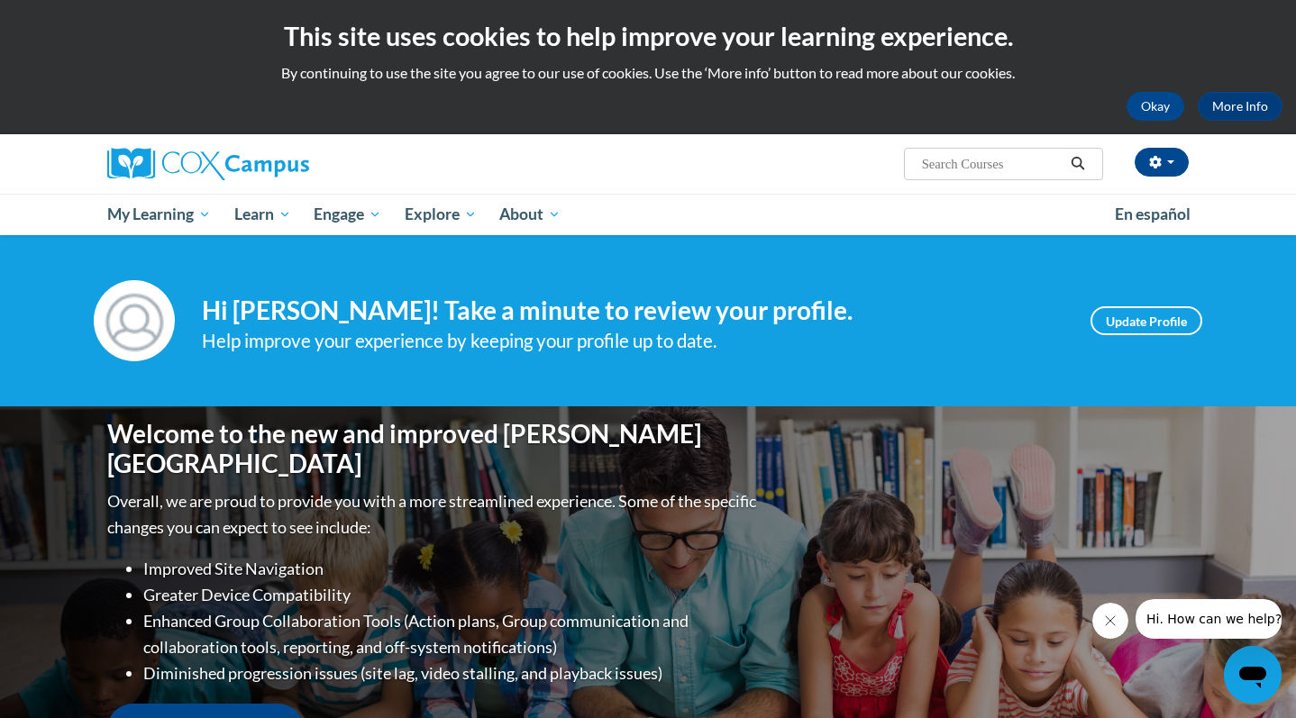
click at [970, 160] on input "Search..." at bounding box center [992, 164] width 144 height 22
click at [970, 166] on input "Search..." at bounding box center [992, 164] width 144 height 22
type input "systematic"
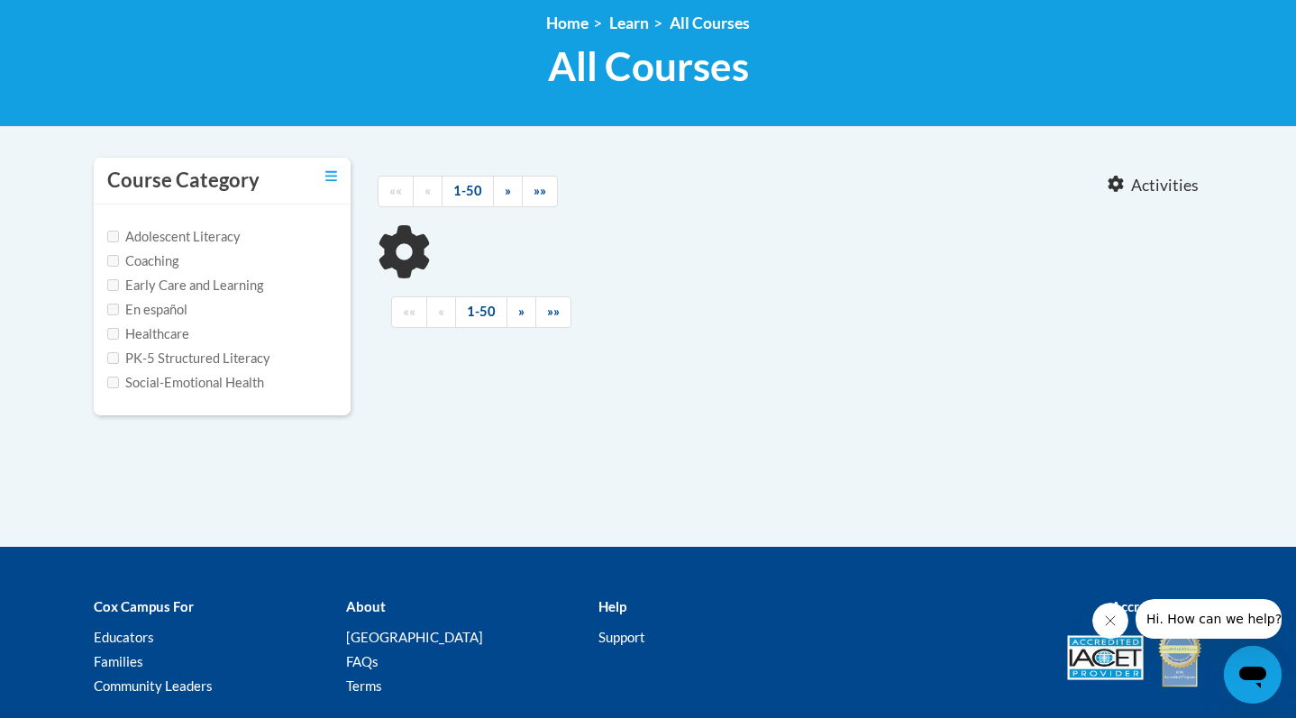
scroll to position [309, 0]
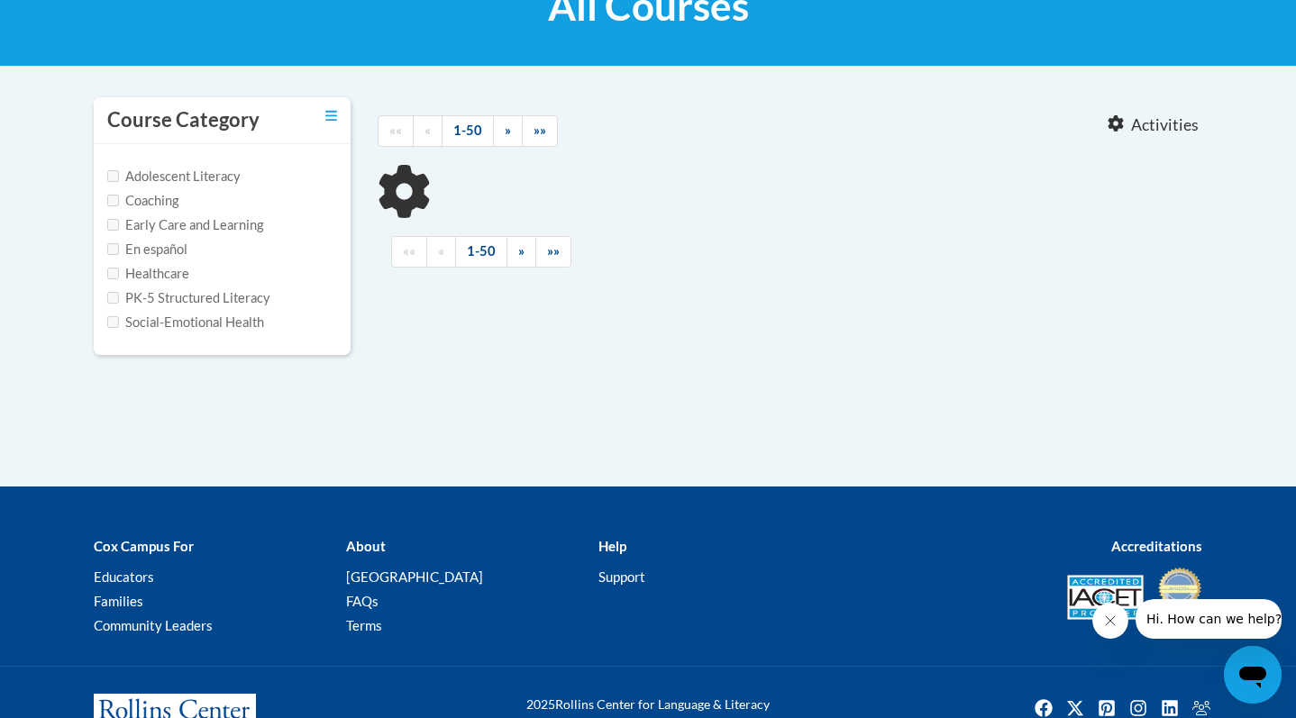
type input "systematic"
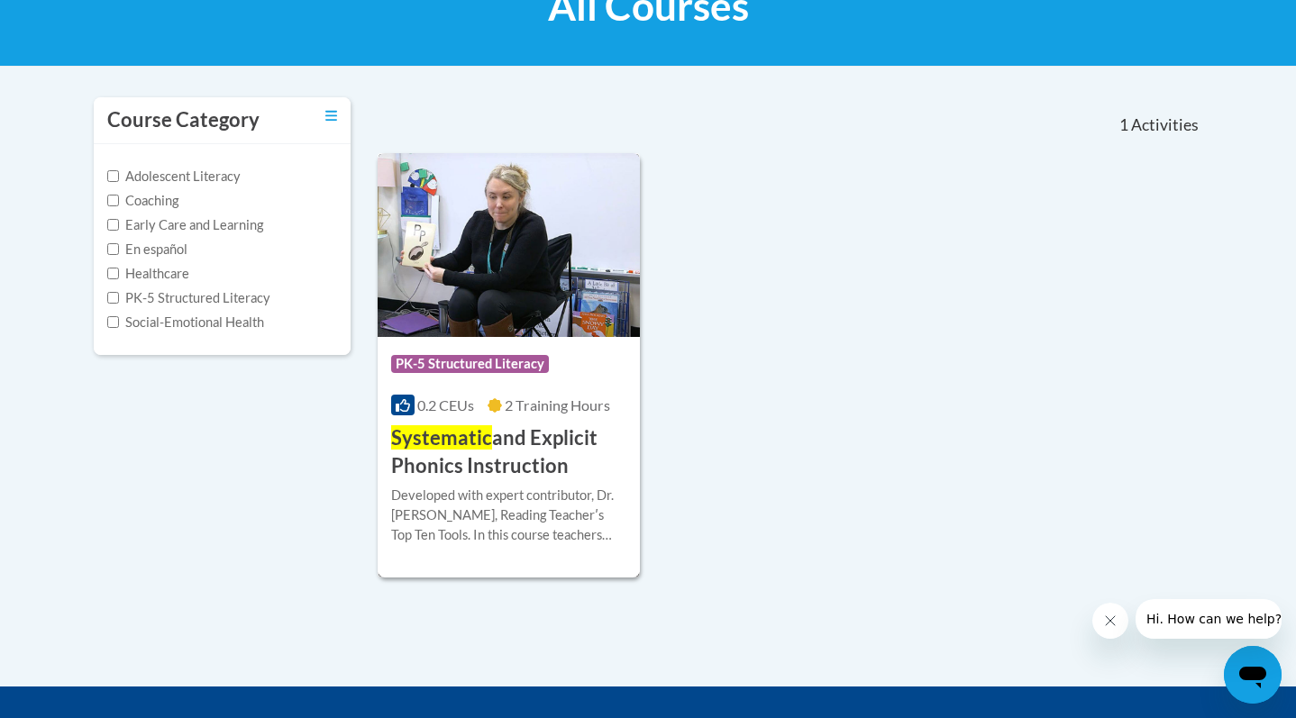
click at [465, 486] on div "Developed with expert contributor, Dr. Deborah Glaser, Reading Teacherʹs Top Te…" at bounding box center [508, 515] width 235 height 59
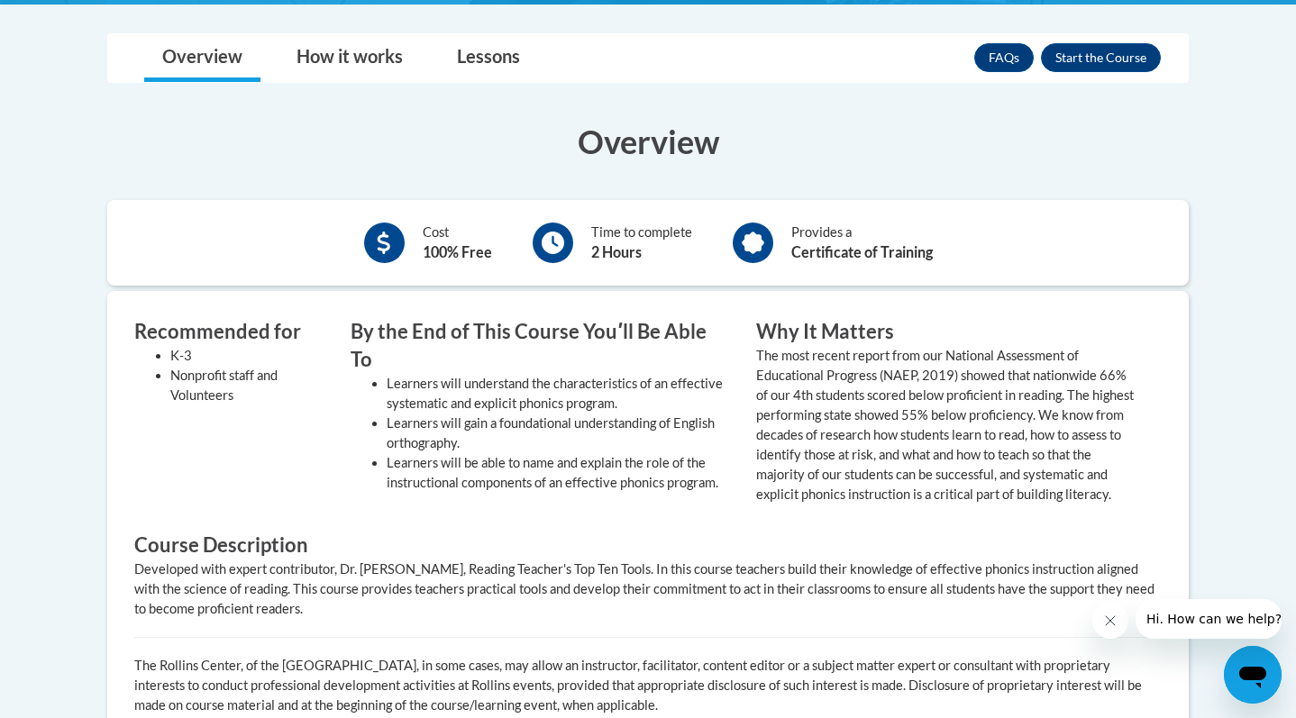
scroll to position [136, 0]
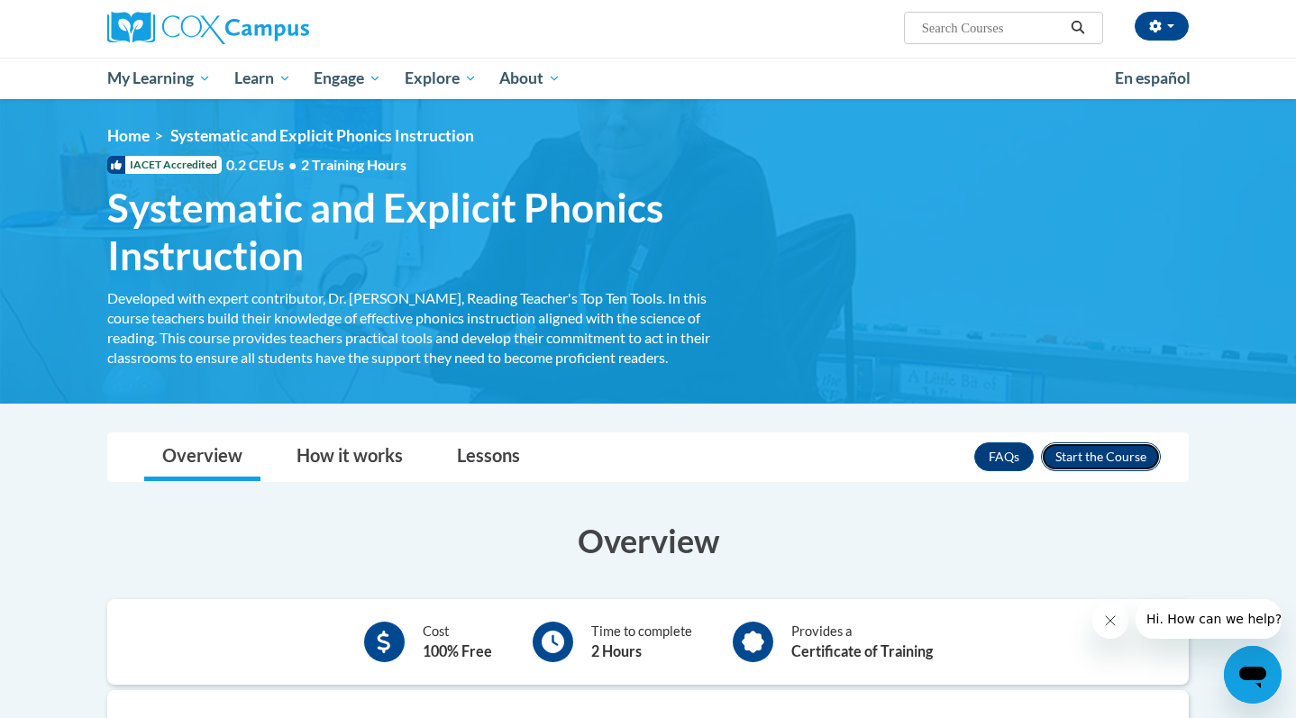
click at [1100, 456] on button "Enroll" at bounding box center [1101, 456] width 120 height 29
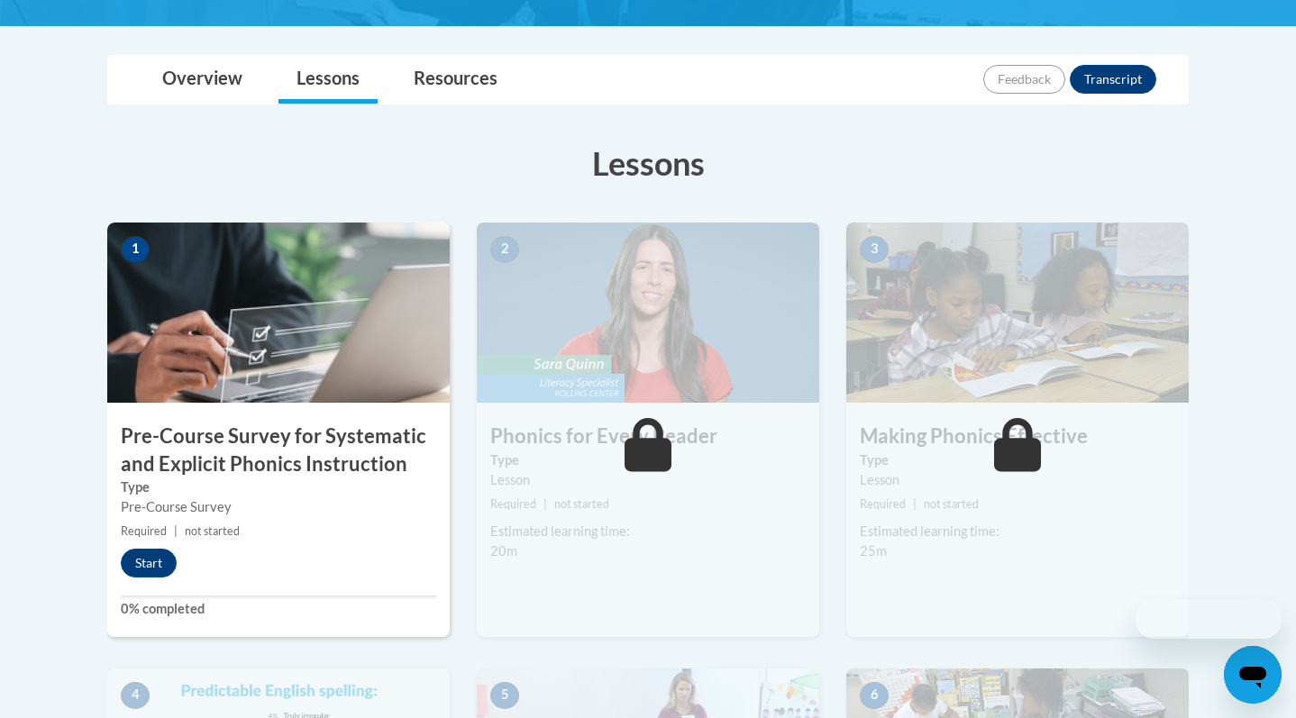
scroll to position [452, 0]
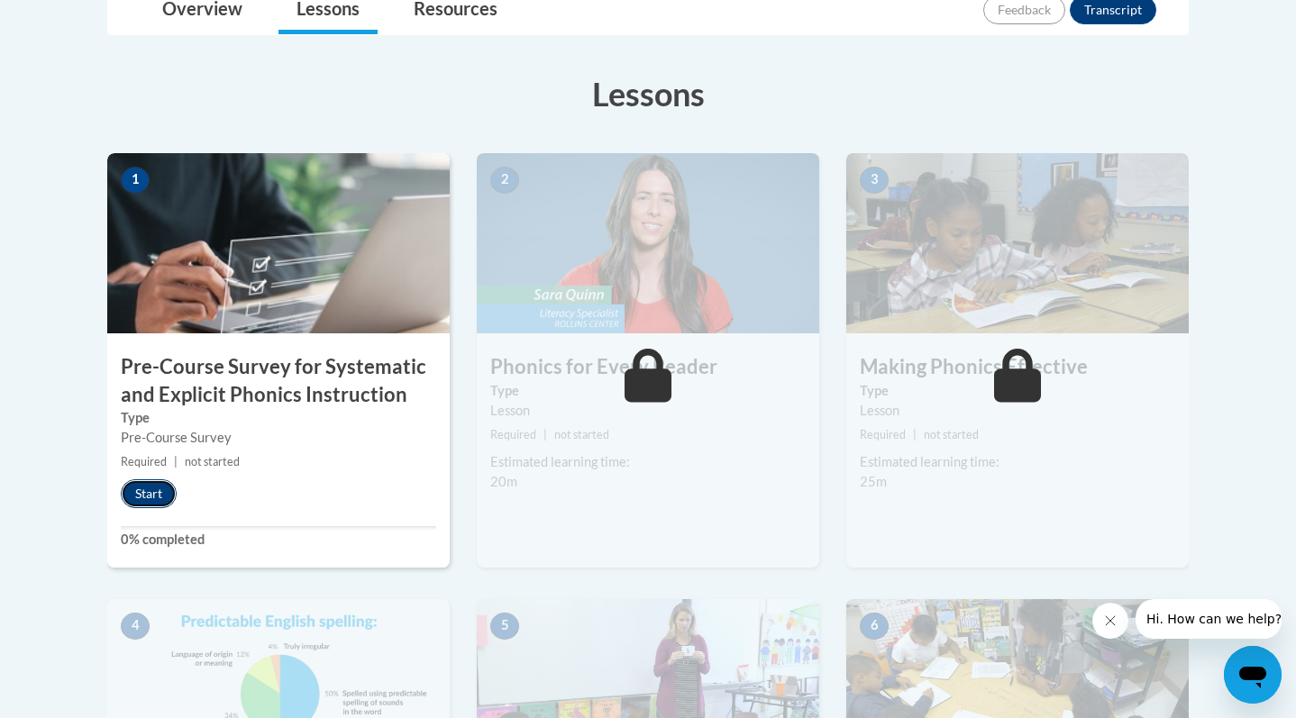
click at [164, 488] on button "Start" at bounding box center [149, 493] width 56 height 29
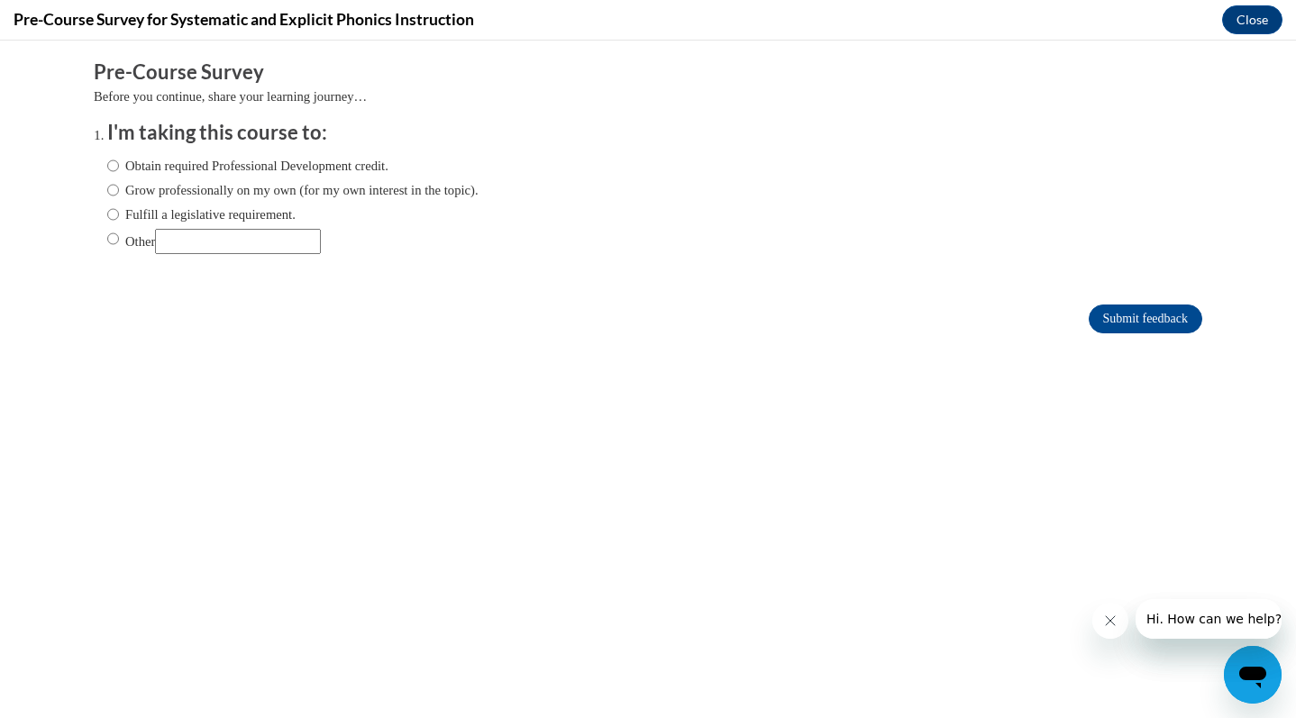
scroll to position [0, 0]
click at [251, 196] on label "Grow professionally on my own (for my own interest in the topic)." at bounding box center [292, 190] width 371 height 20
click at [119, 196] on input "Grow professionally on my own (for my own interest in the topic)." at bounding box center [113, 190] width 12 height 20
radio input "true"
click at [1127, 325] on input "Submit feedback" at bounding box center [1146, 319] width 114 height 29
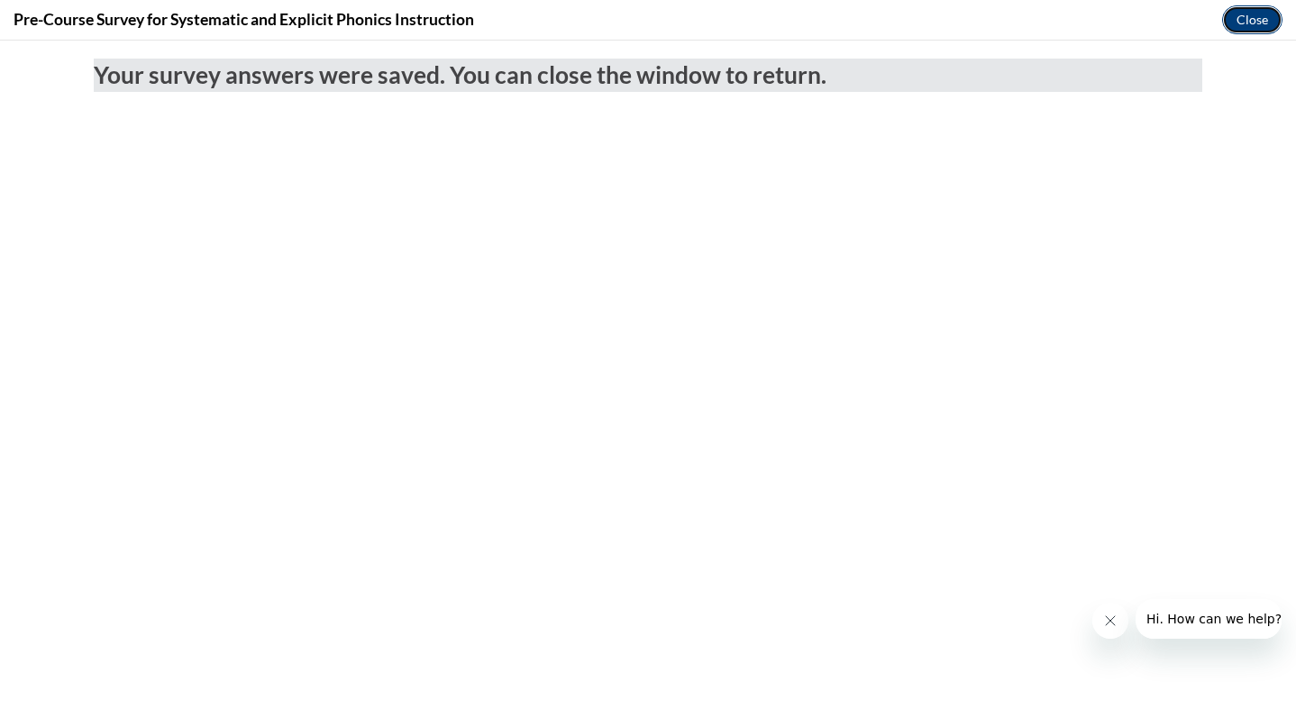
click at [1261, 10] on button "Close" at bounding box center [1252, 19] width 60 height 29
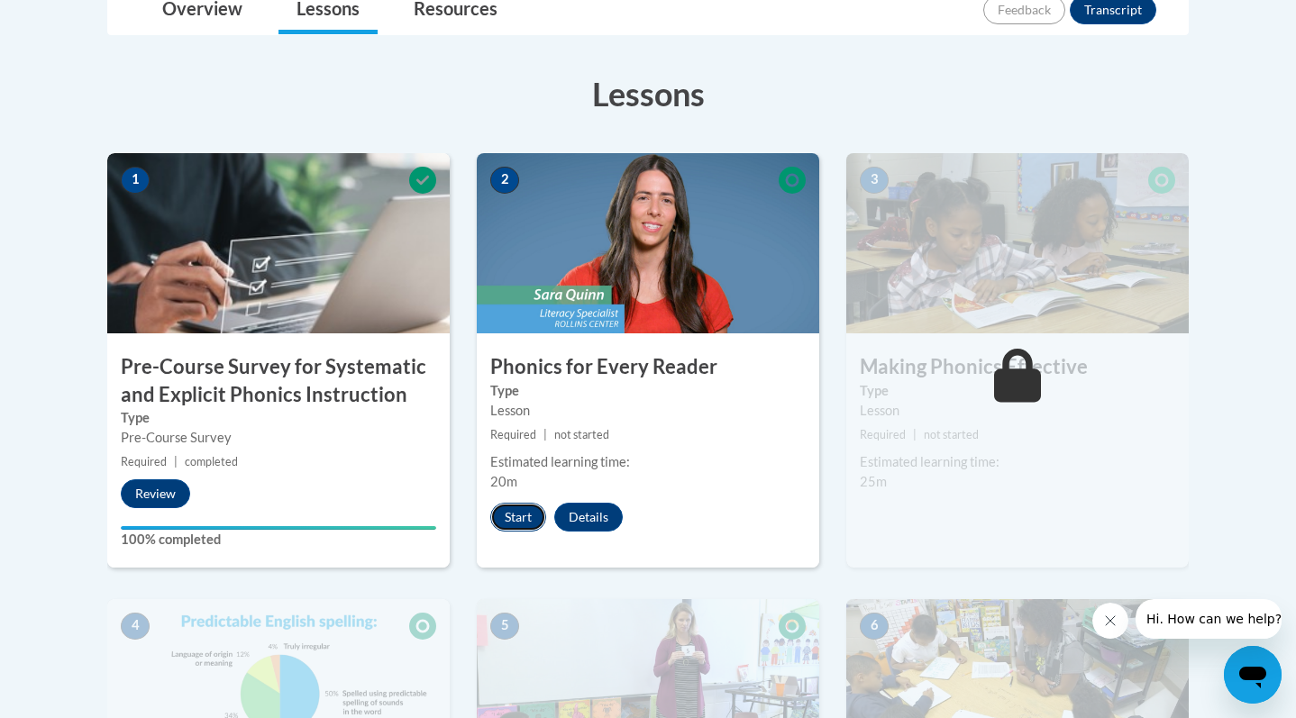
click at [523, 516] on button "Start" at bounding box center [518, 517] width 56 height 29
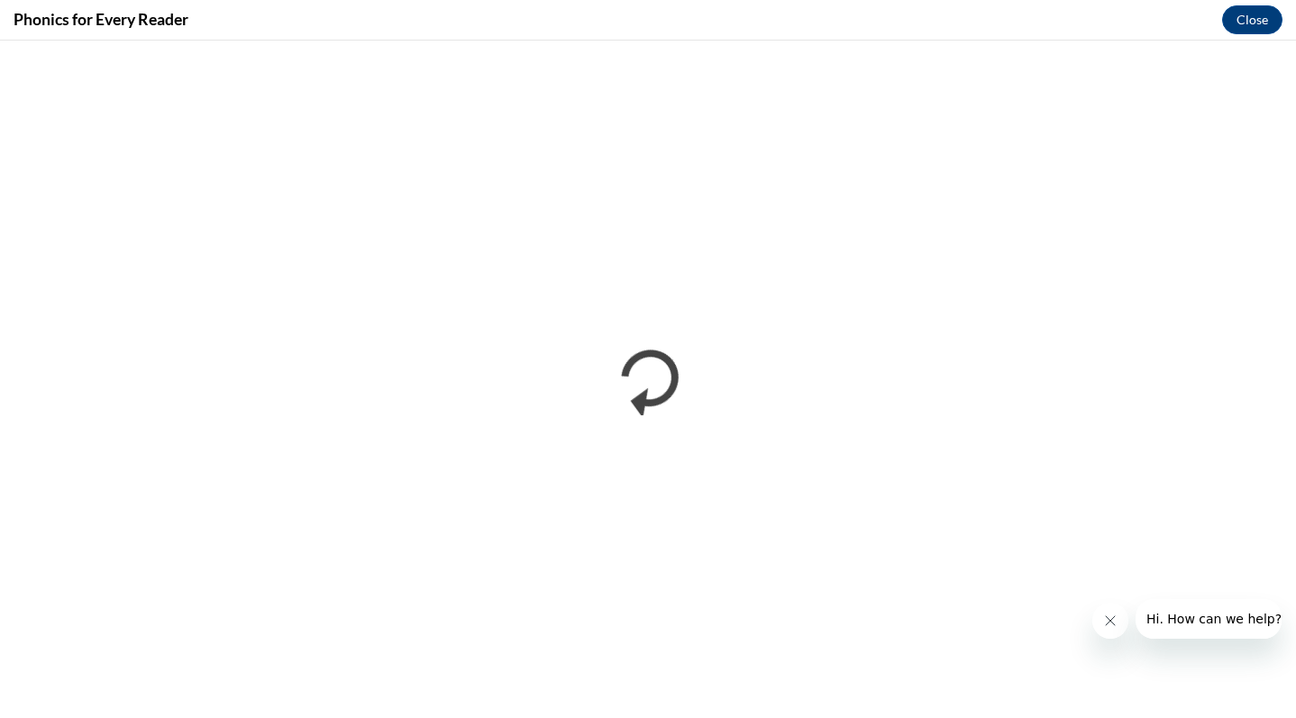
click at [1117, 625] on button "Close message from company" at bounding box center [1110, 621] width 36 height 36
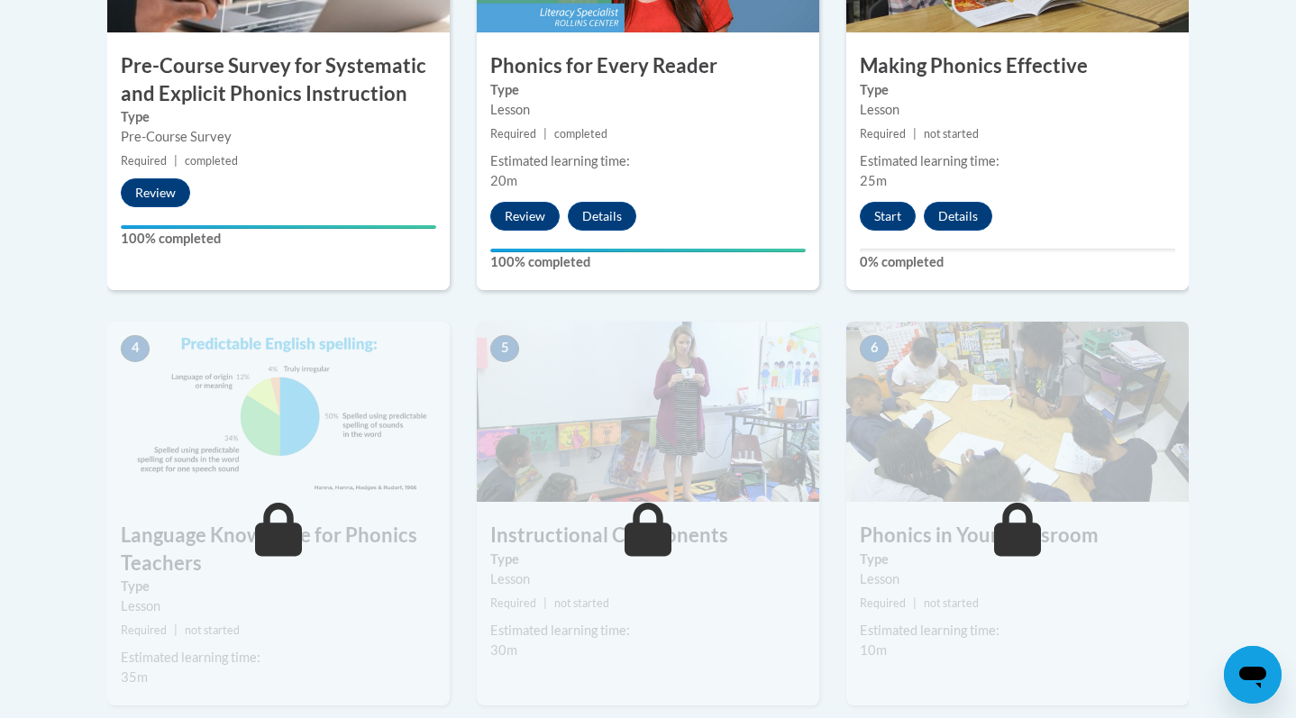
scroll to position [679, 0]
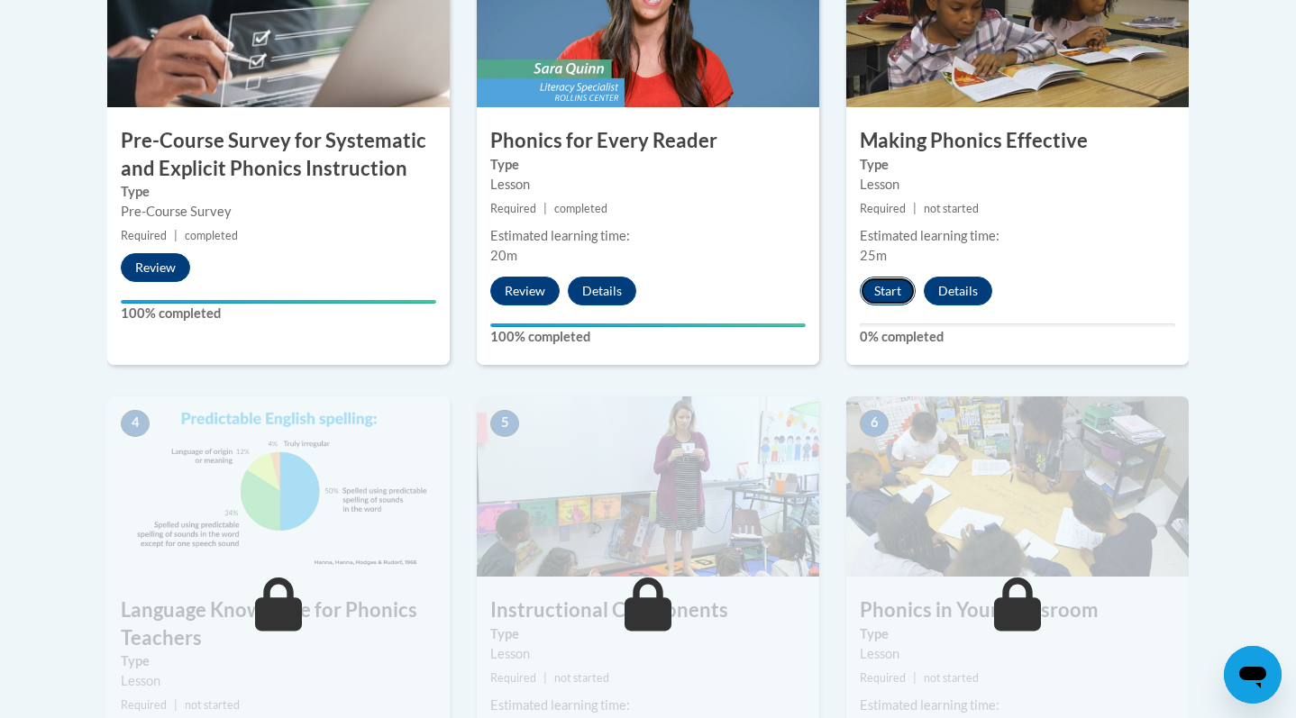
click at [900, 294] on button "Start" at bounding box center [888, 291] width 56 height 29
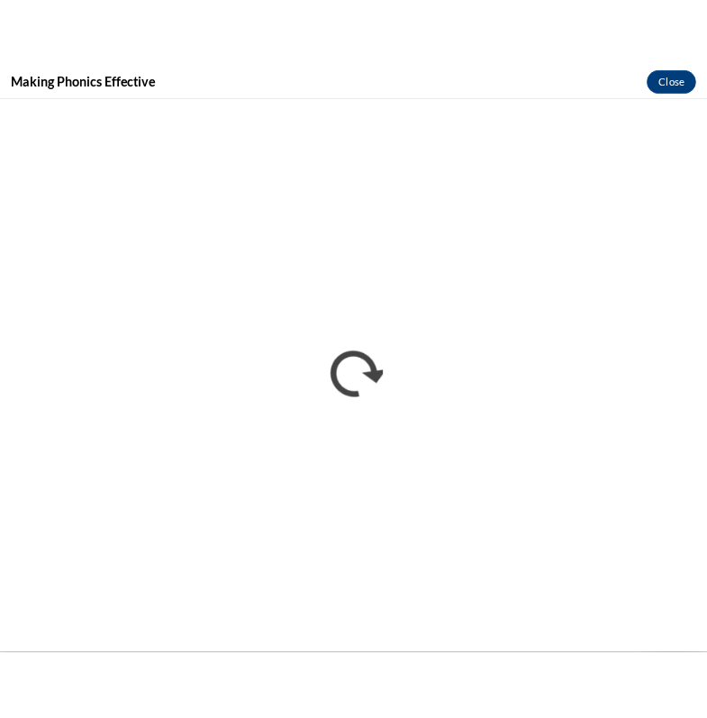
scroll to position [734, 0]
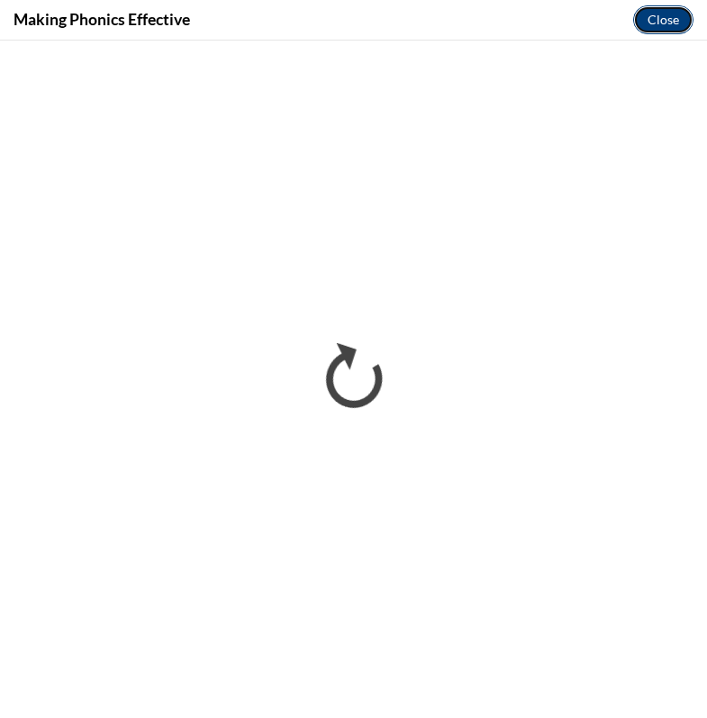
click at [666, 15] on button "Close" at bounding box center [663, 19] width 60 height 29
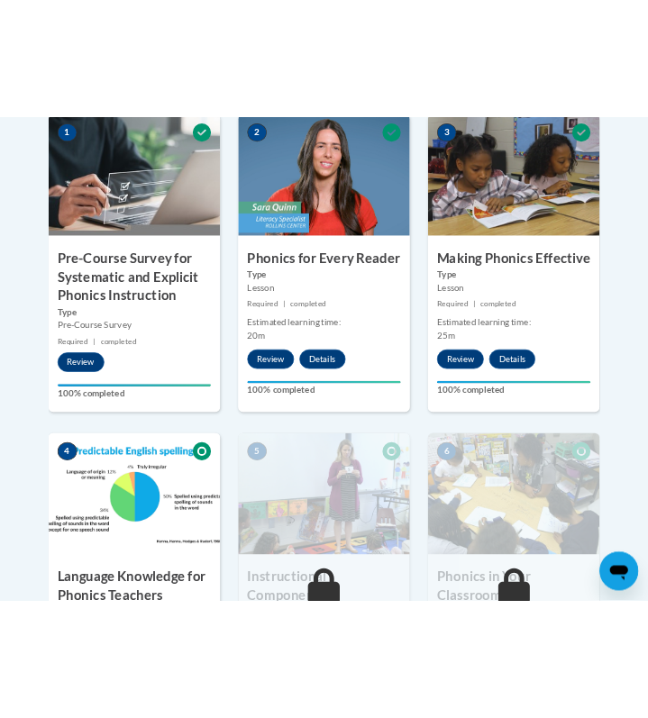
scroll to position [1112, 0]
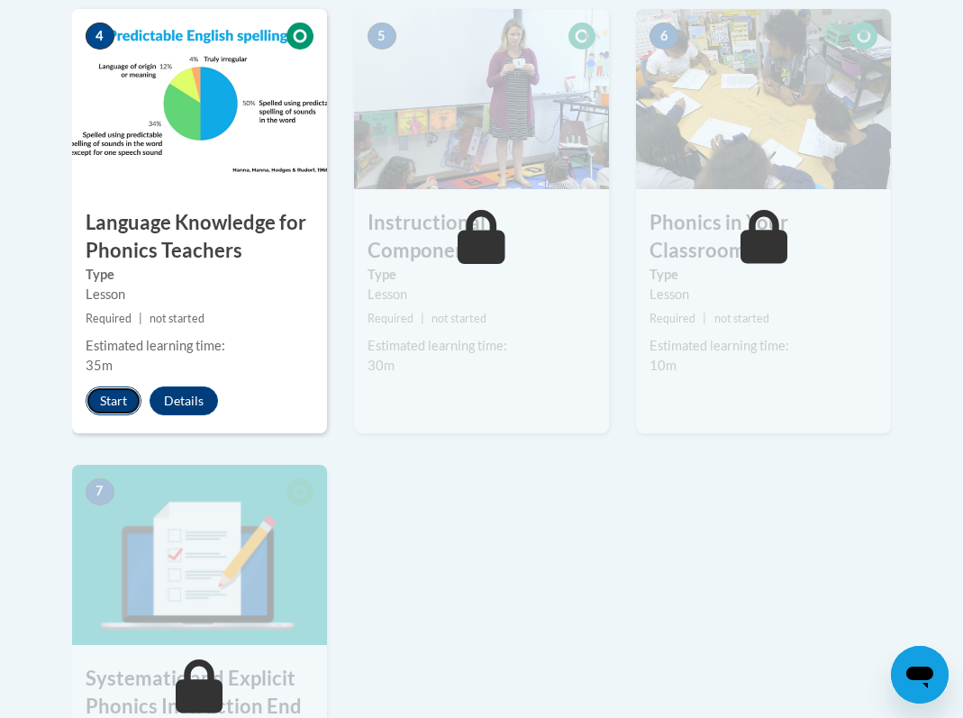
click at [110, 405] on button "Start" at bounding box center [114, 401] width 56 height 29
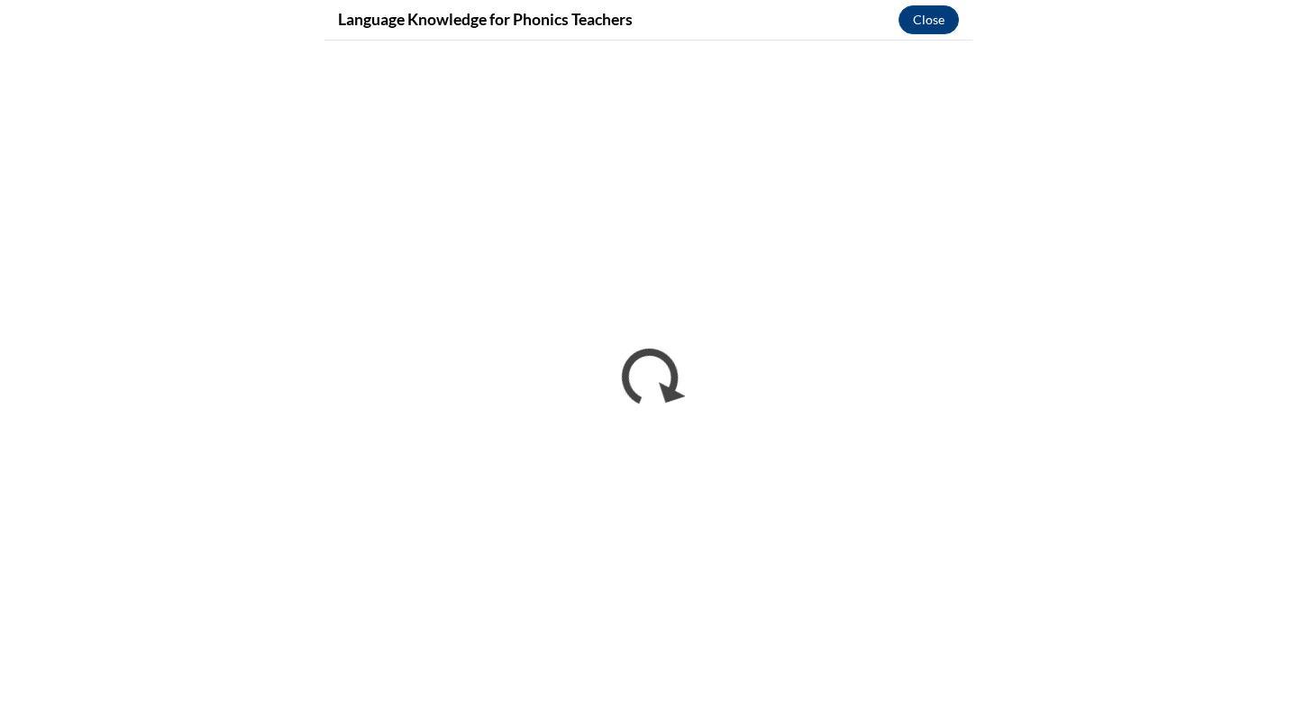
scroll to position [0, 0]
